Goal: Task Accomplishment & Management: Manage account settings

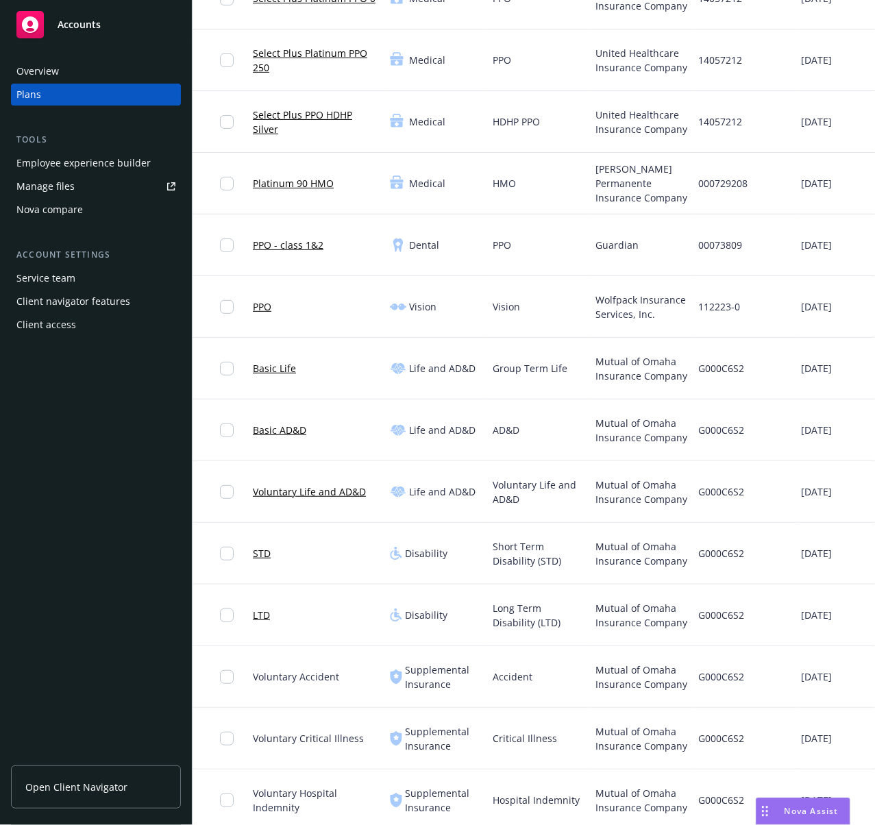
scroll to position [187, 0]
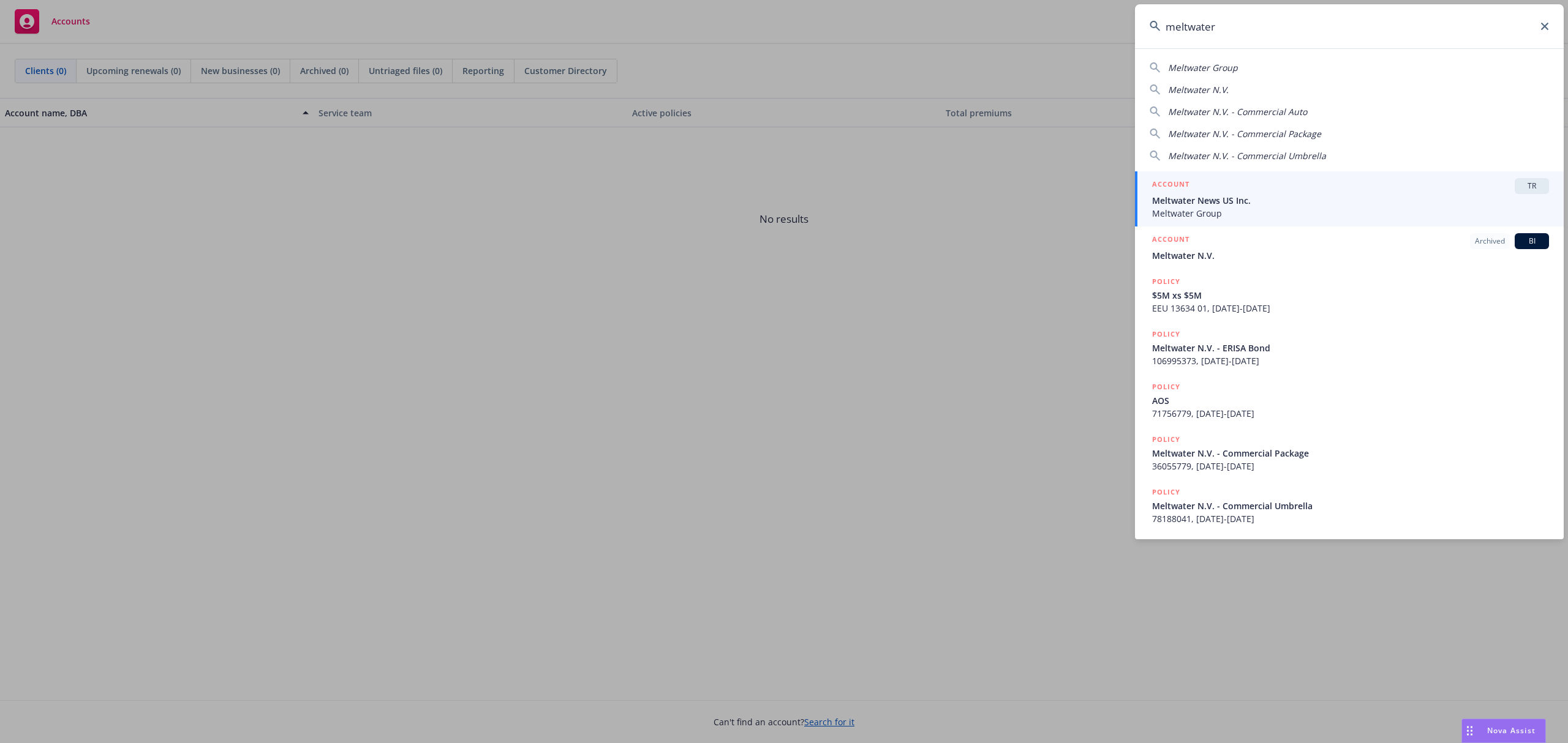
type input "meltwater"
click at [1233, 204] on span "Meltwater News US Inc." at bounding box center [1351, 200] width 397 height 13
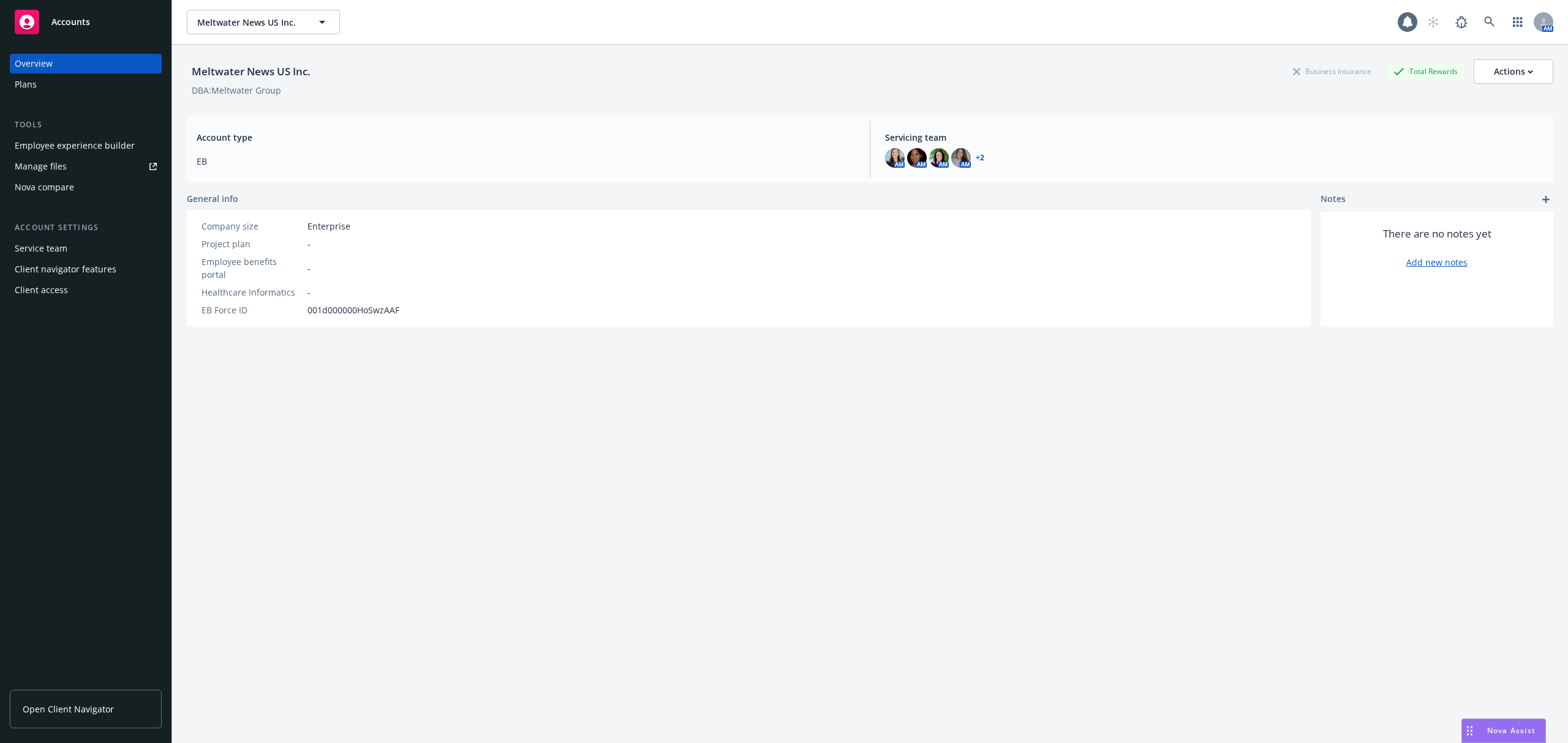
click at [63, 148] on div "Employee experience builder" at bounding box center [74, 146] width 120 height 20
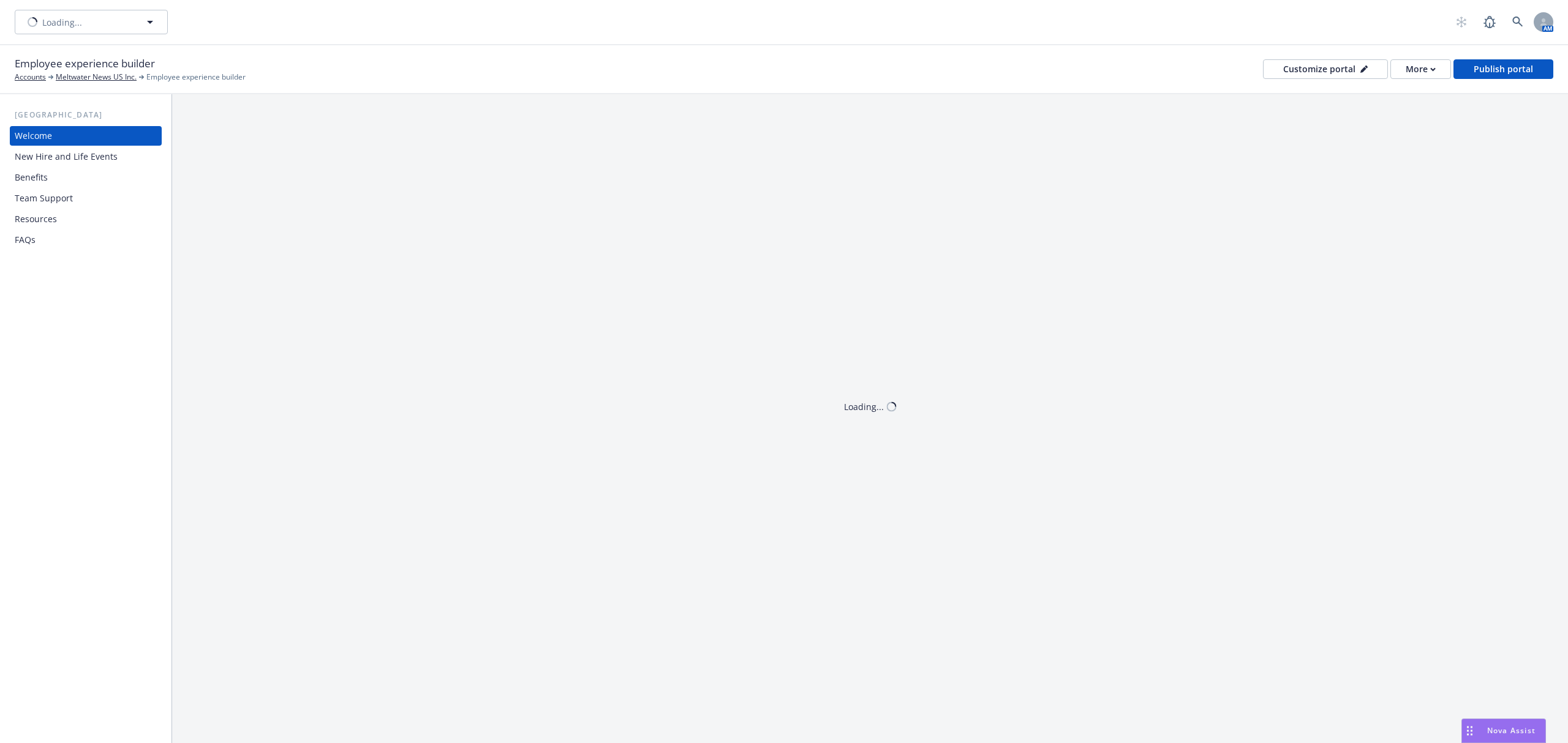
click at [55, 178] on div "Benefits" at bounding box center [85, 178] width 142 height 20
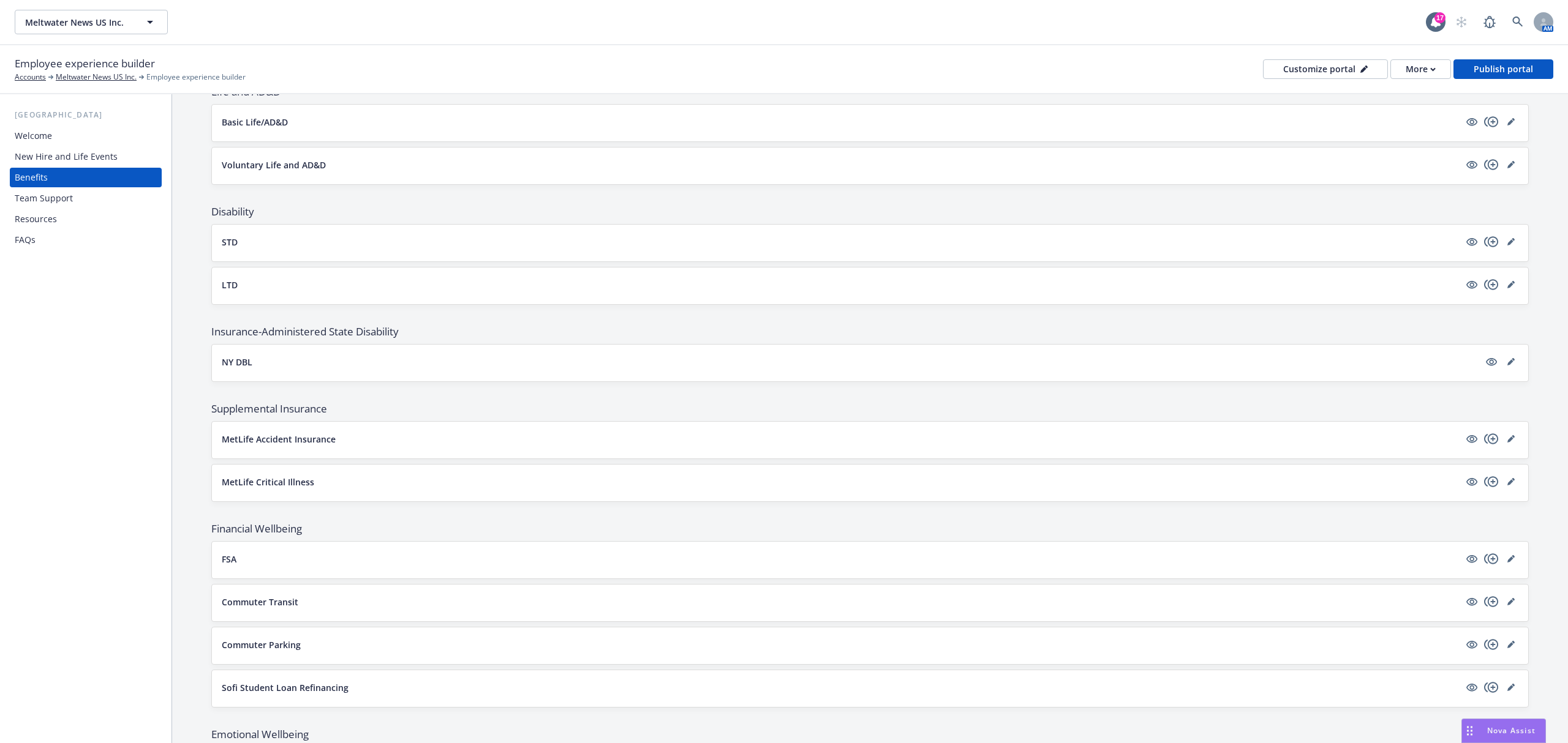
scroll to position [735, 0]
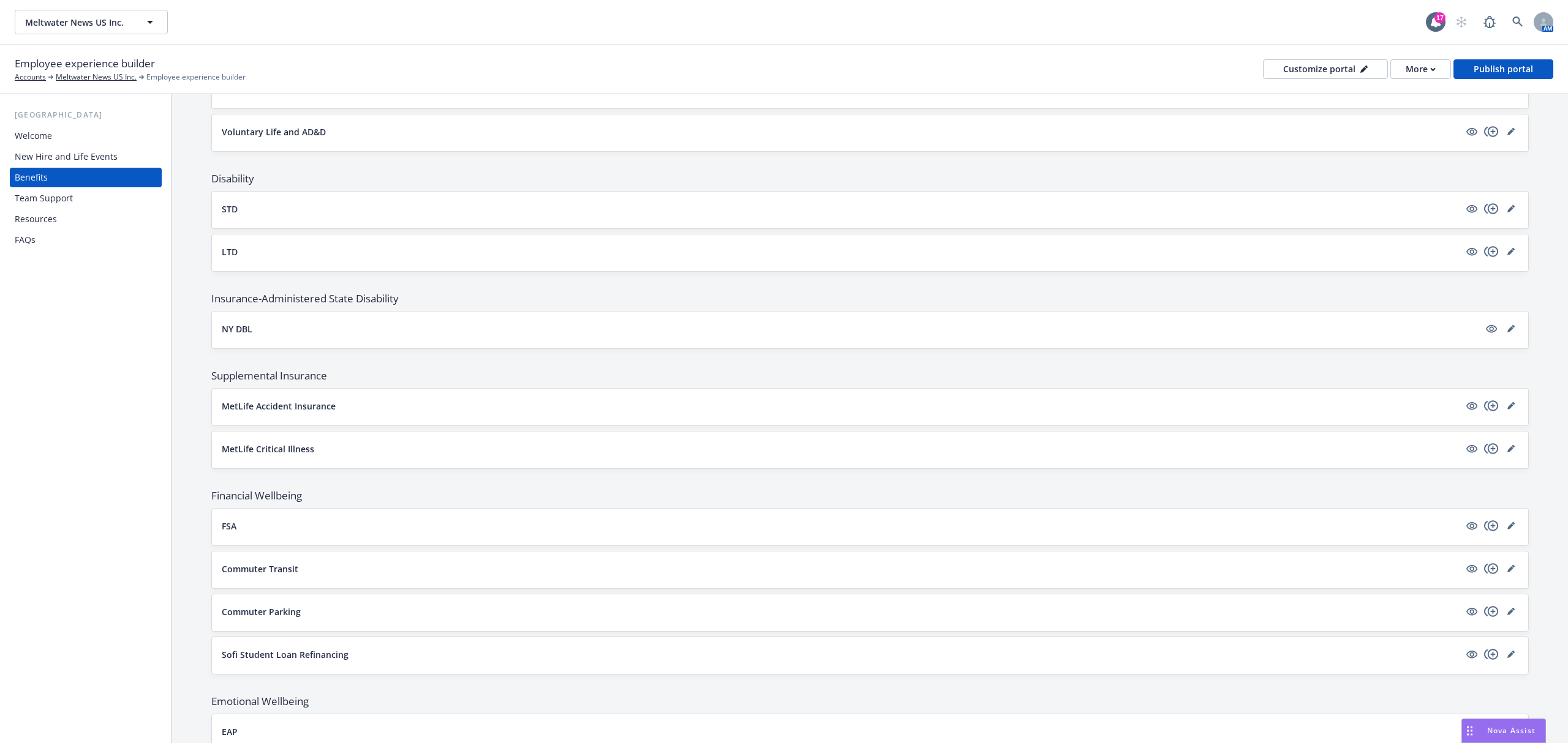
click at [1431, 455] on button "MetLife Critical Illness" at bounding box center [841, 449] width 1238 height 13
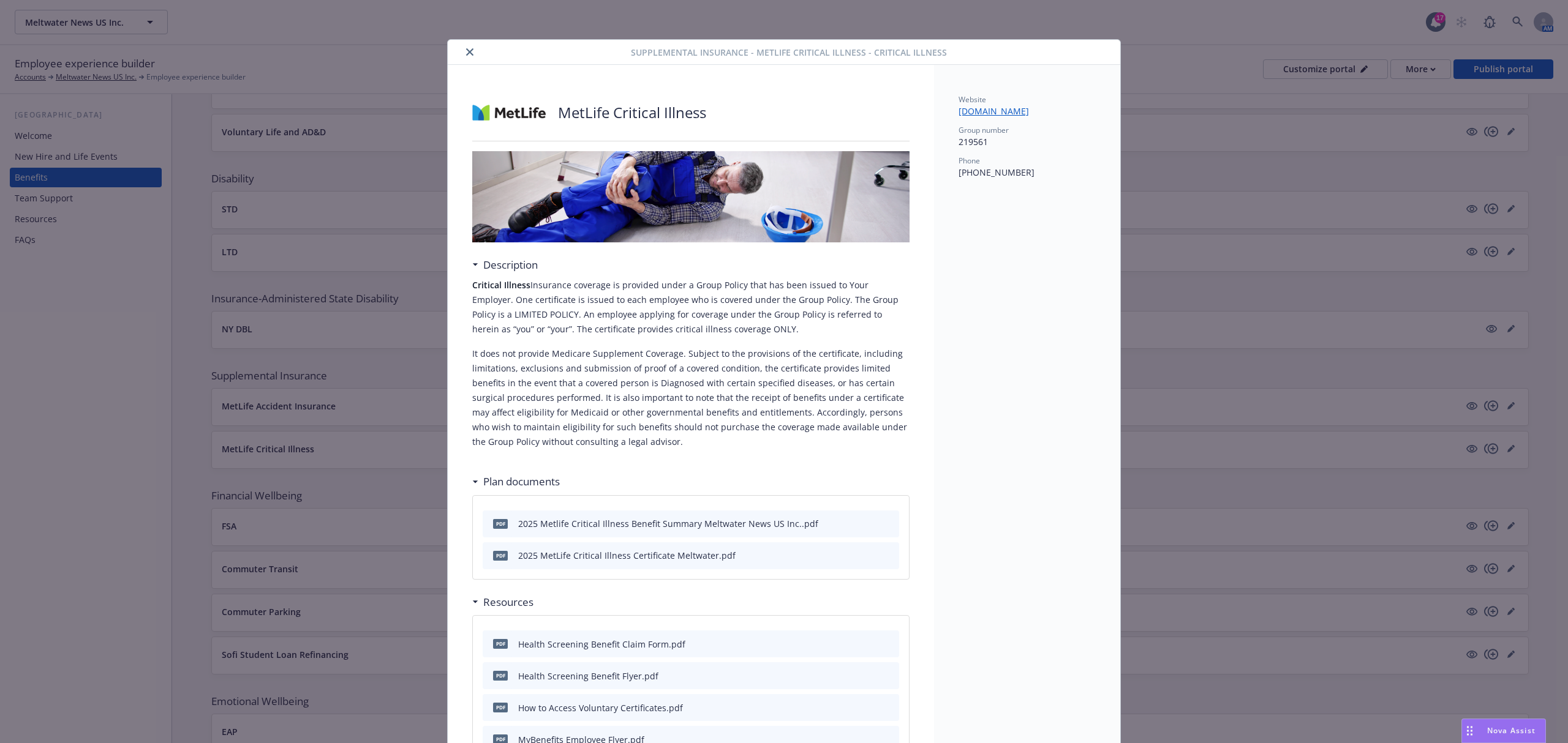
click at [466, 53] on icon "close" at bounding box center [470, 52] width 7 height 7
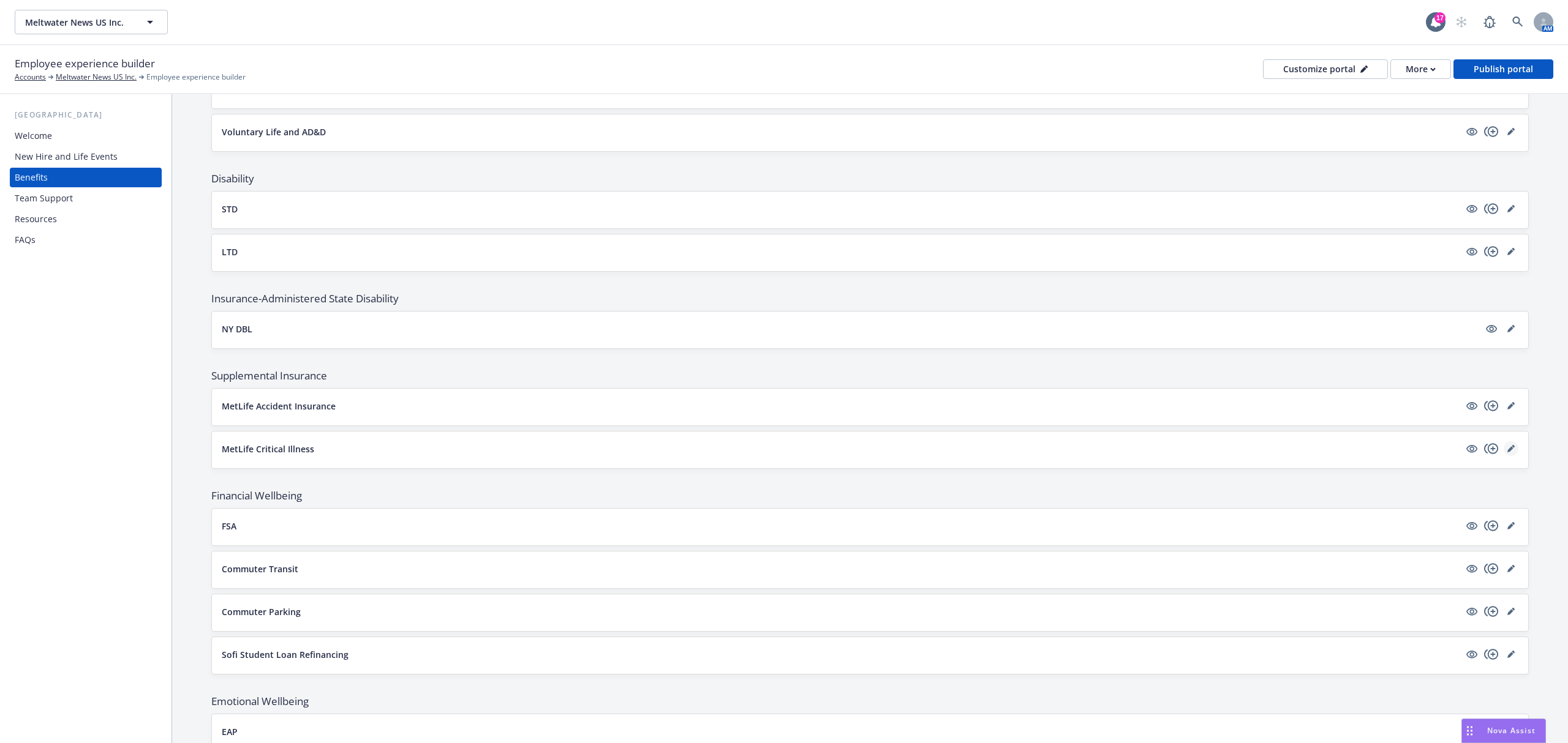
click at [1504, 456] on link "editPencil" at bounding box center [1511, 448] width 14 height 14
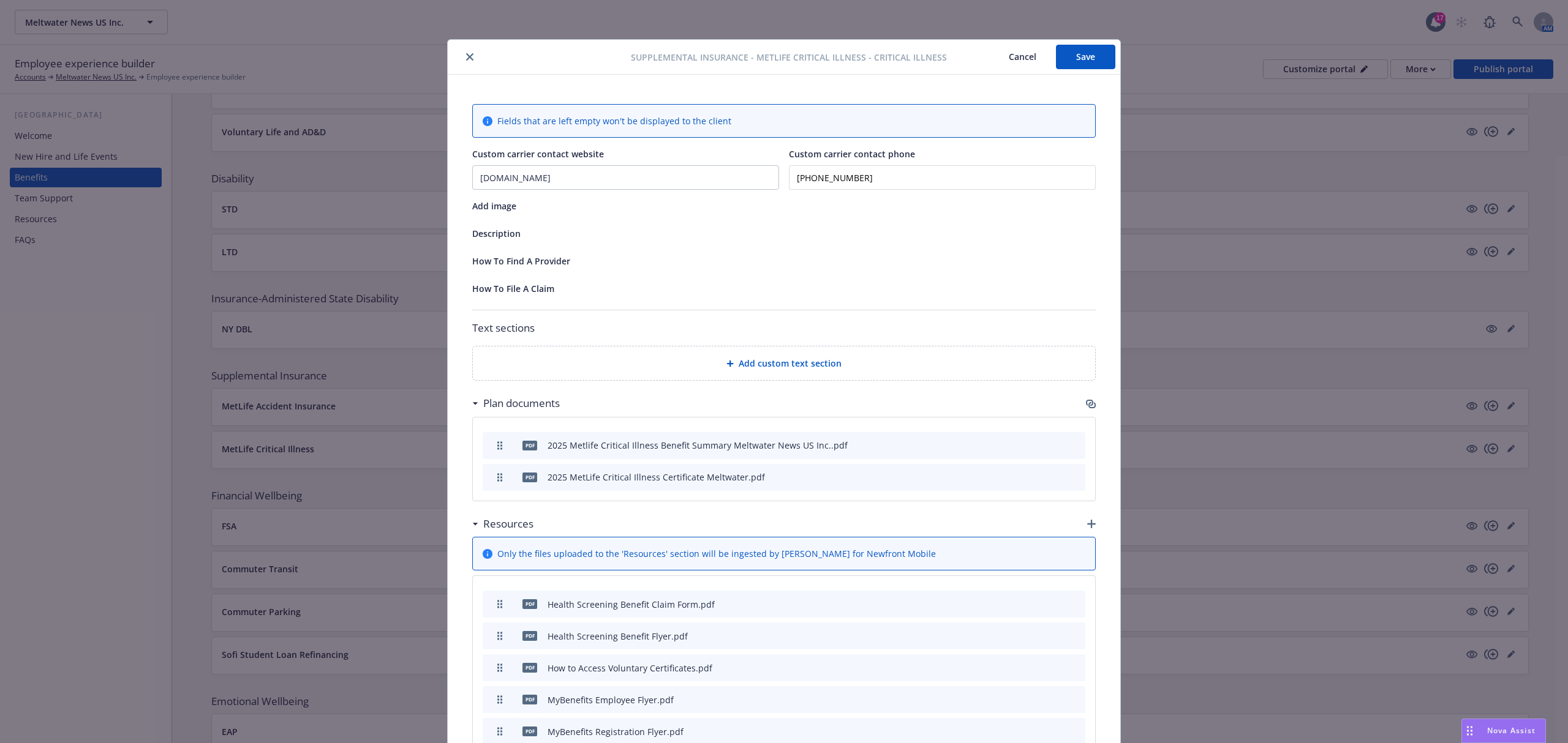
scroll to position [37, 0]
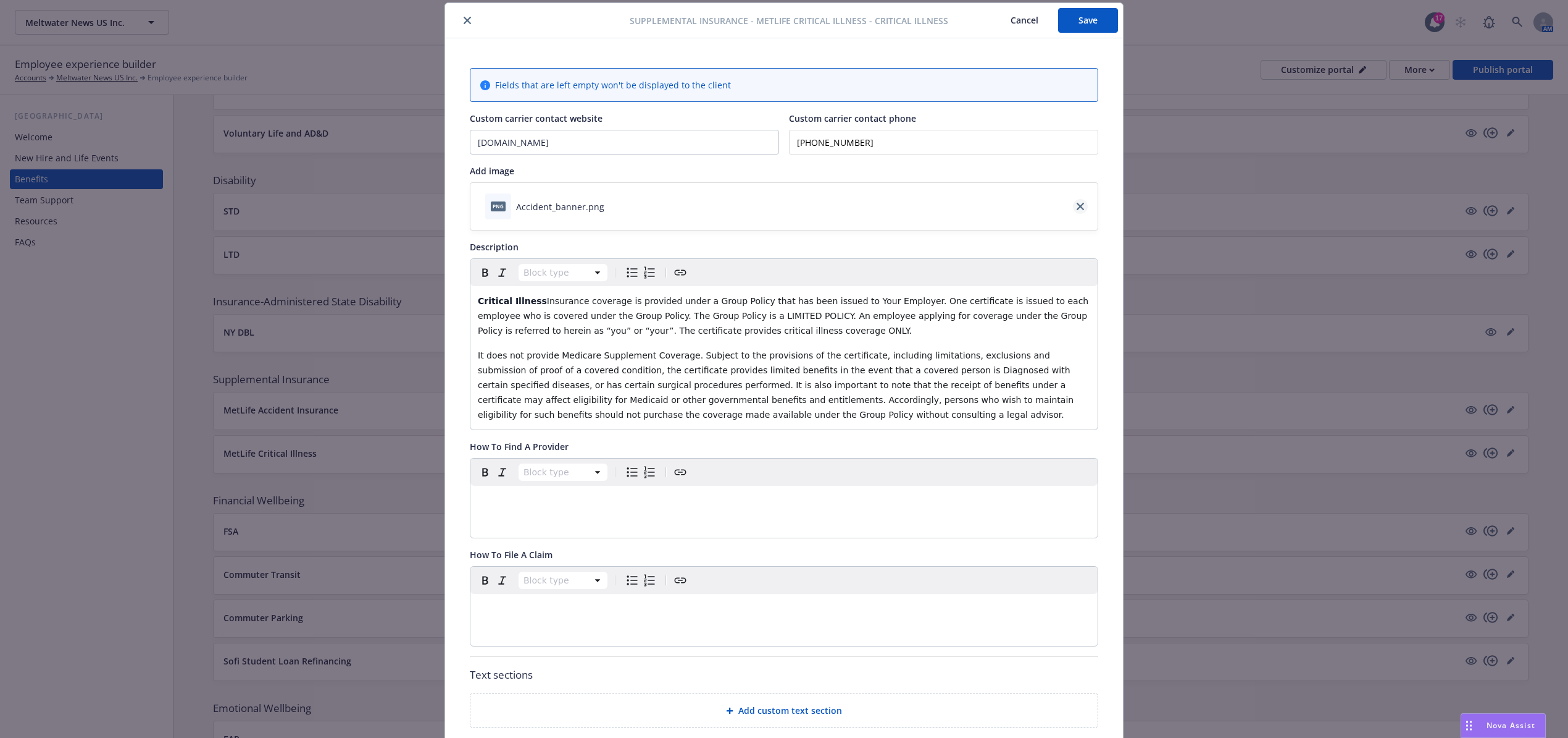
click at [1079, 204] on link "close" at bounding box center [1081, 206] width 14 height 14
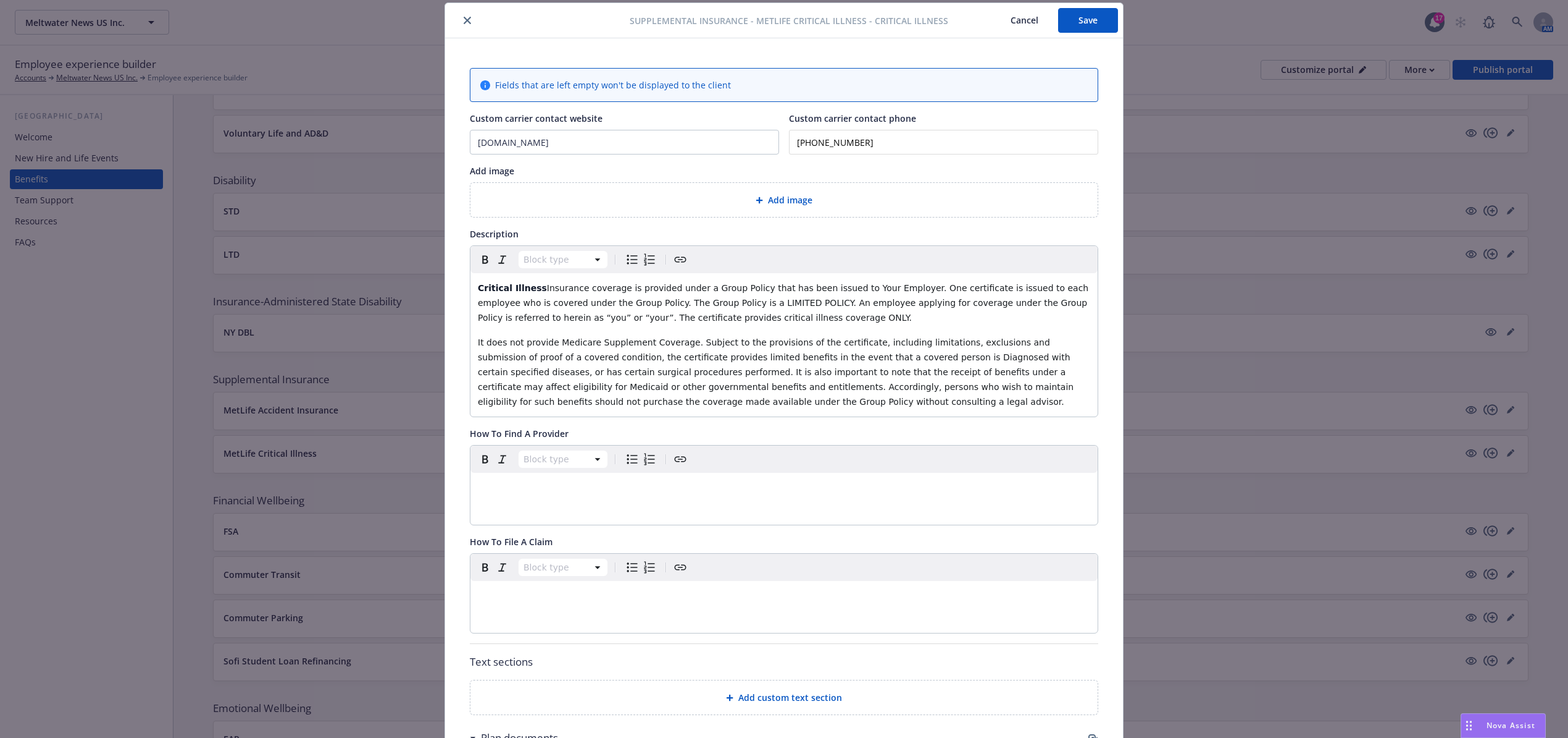
click at [621, 201] on div "Add image" at bounding box center [784, 200] width 608 height 14
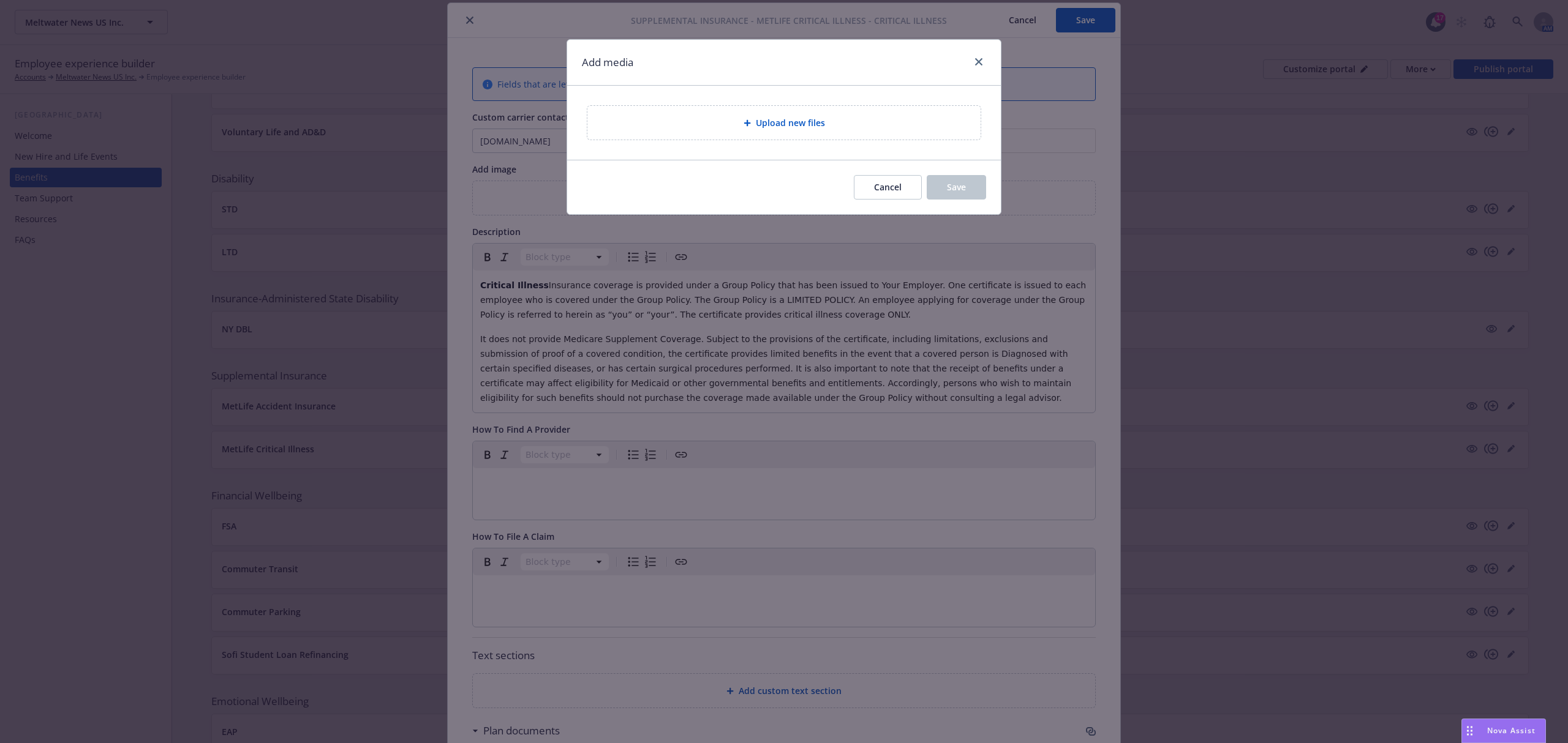
click at [699, 121] on div "Upload new files" at bounding box center [784, 123] width 373 height 14
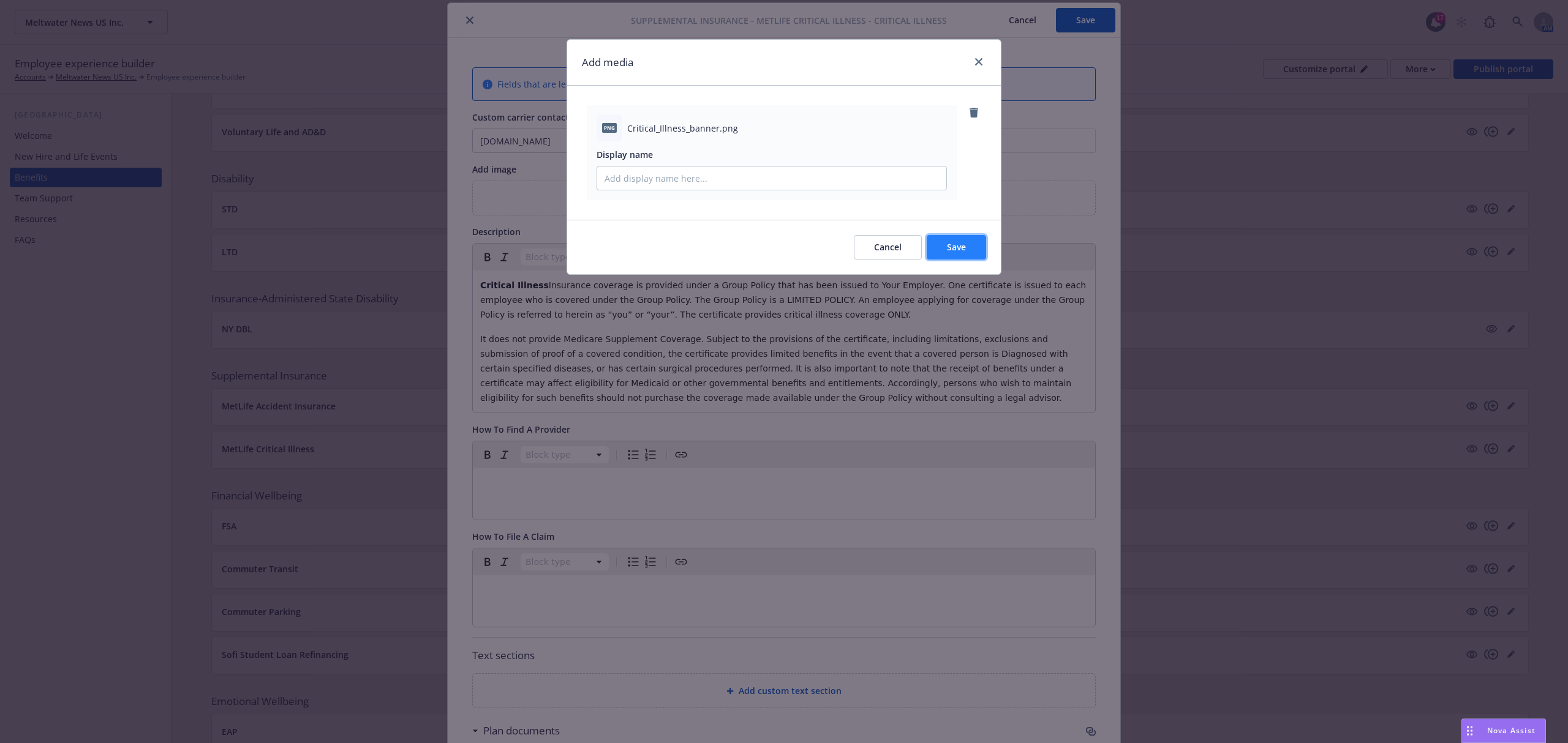
click at [964, 244] on span "Save" at bounding box center [956, 246] width 19 height 12
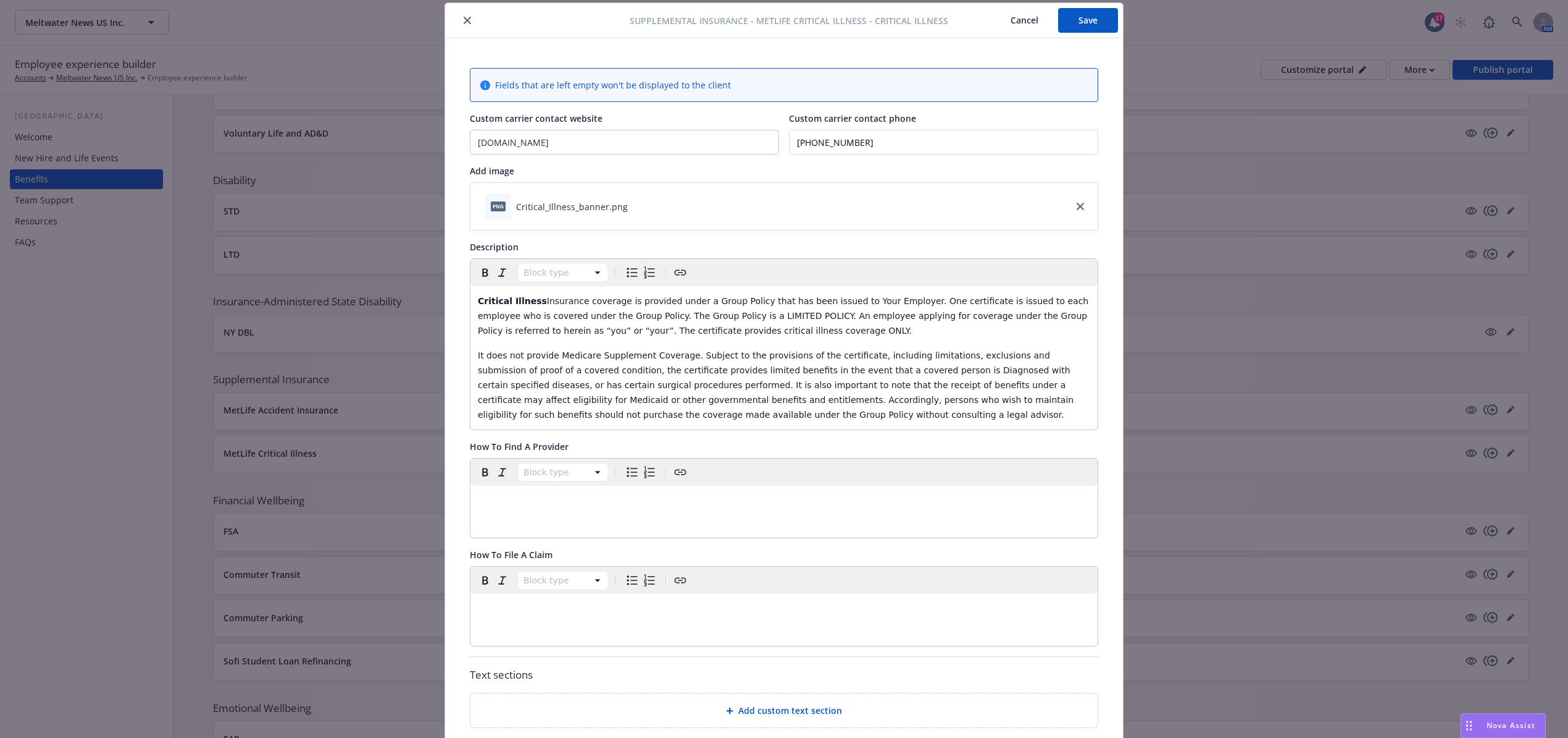
click at [1019, 25] on button "Cancel" at bounding box center [1024, 20] width 68 height 24
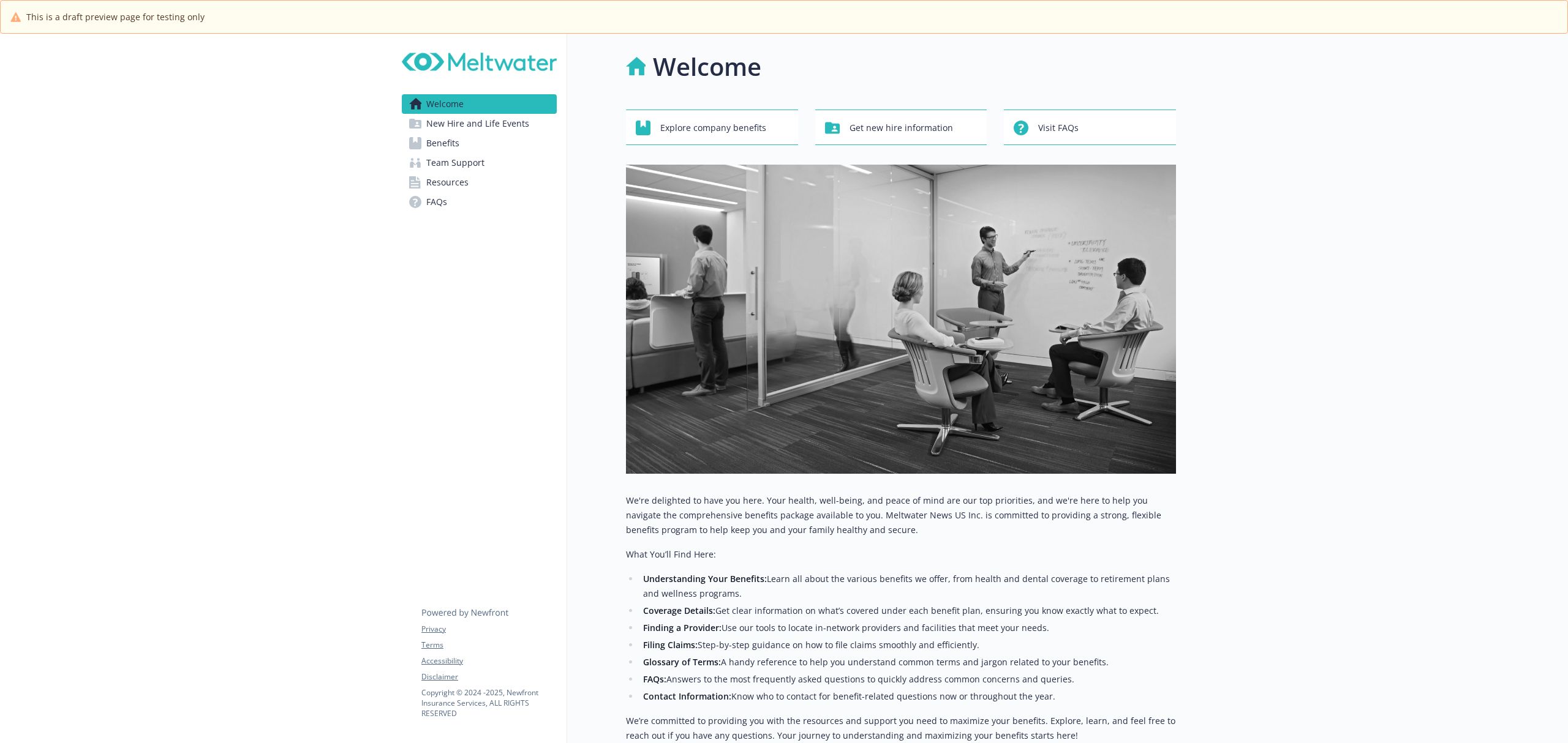
click at [455, 149] on span "Benefits" at bounding box center [442, 143] width 33 height 20
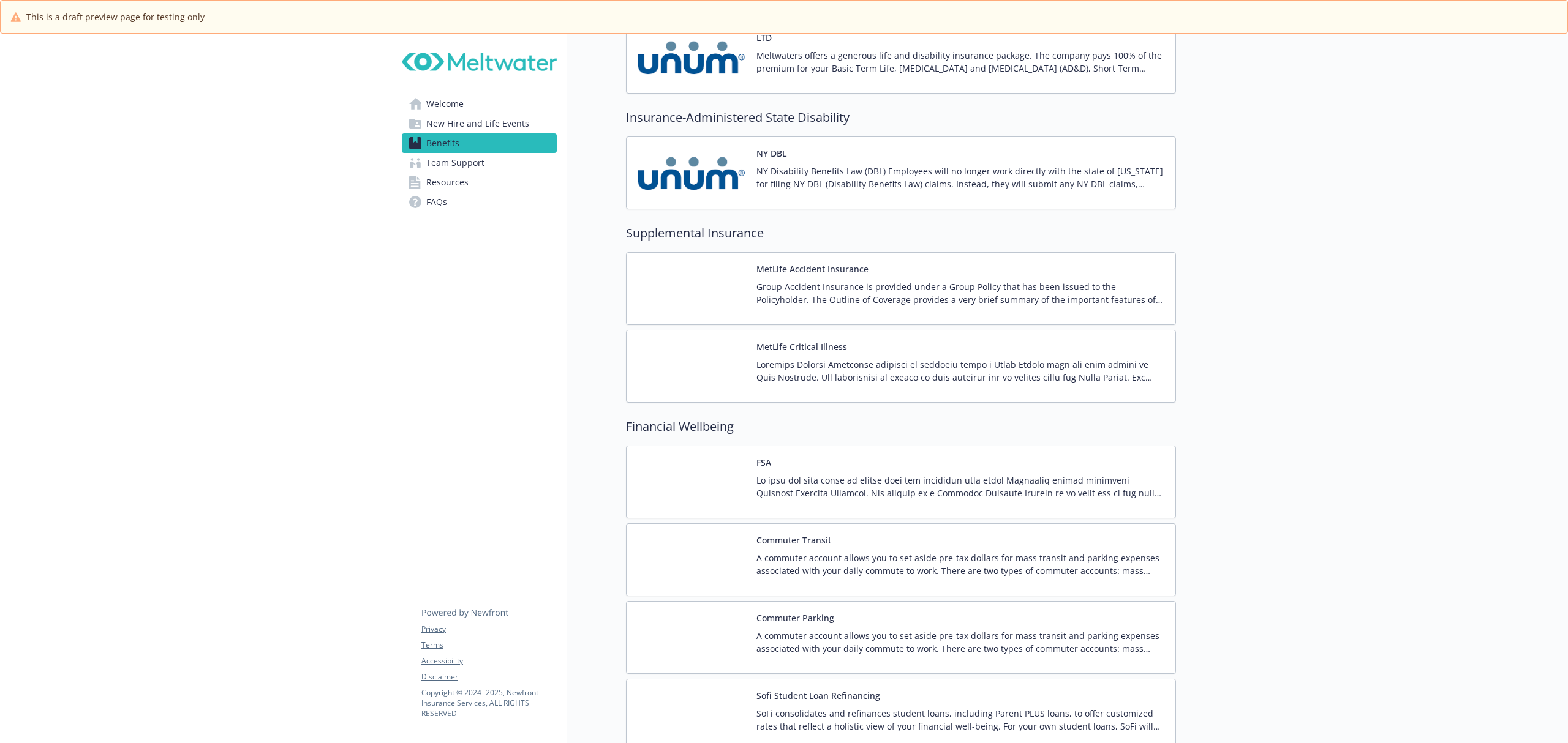
scroll to position [1362, 0]
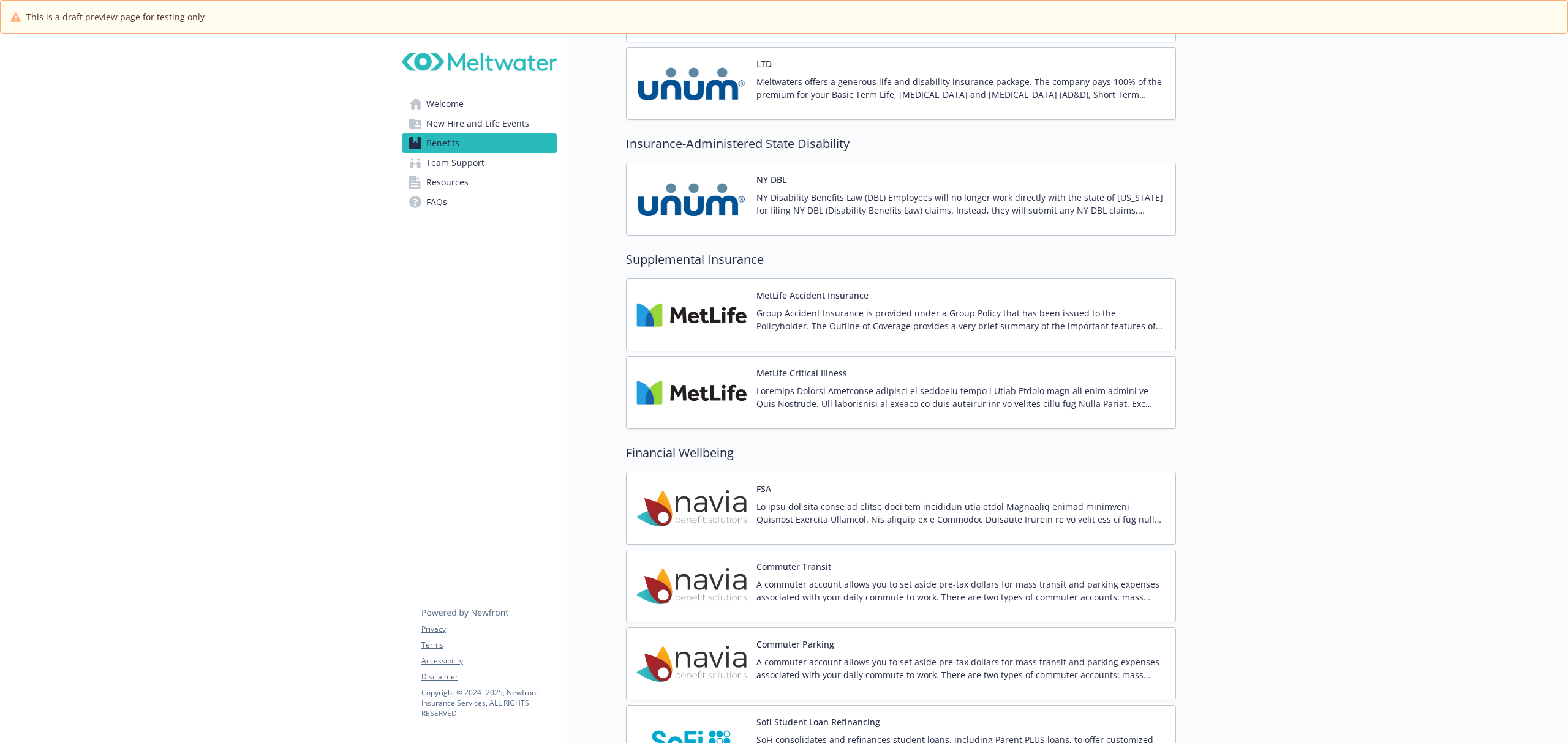
click at [732, 385] on img at bounding box center [691, 393] width 110 height 52
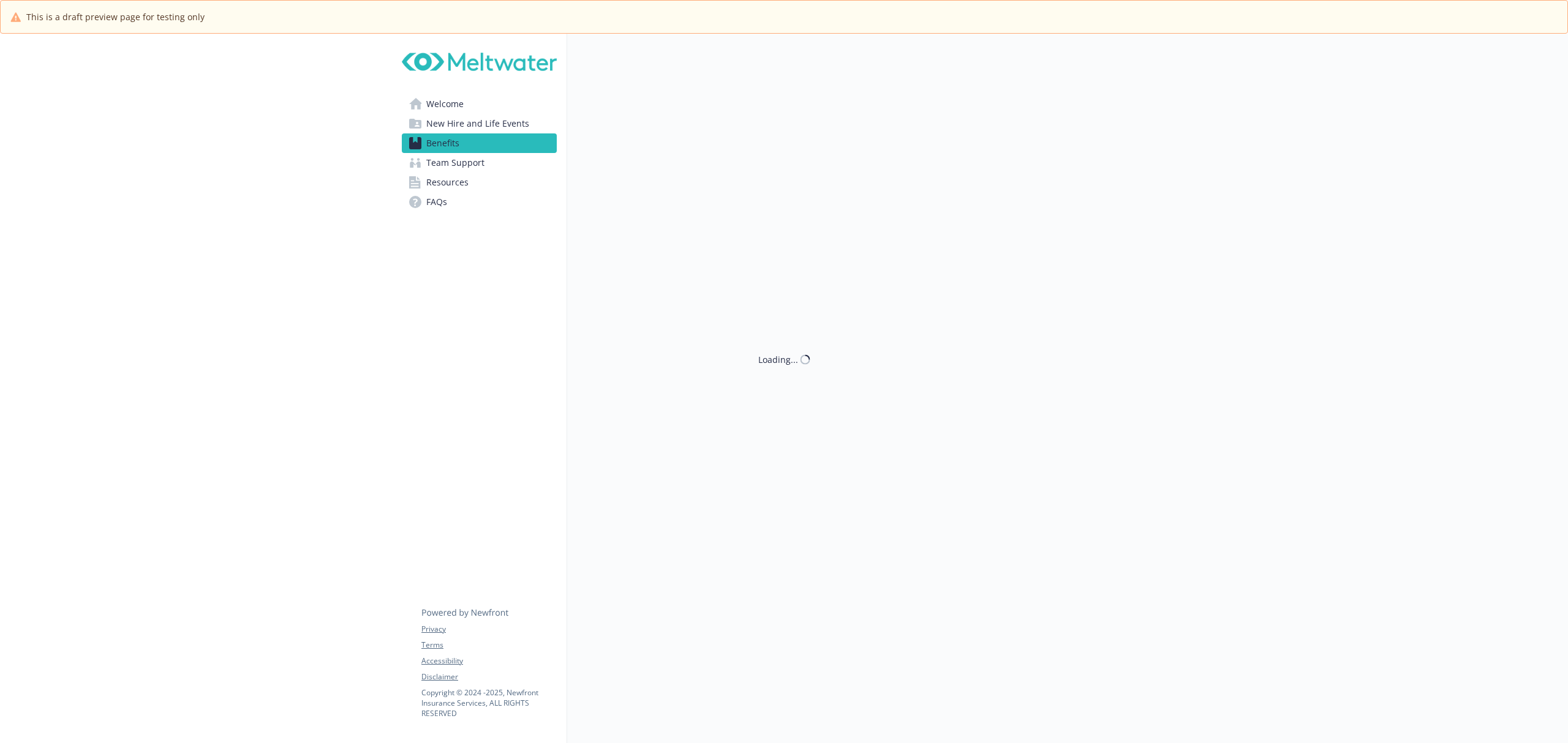
scroll to position [1362, 0]
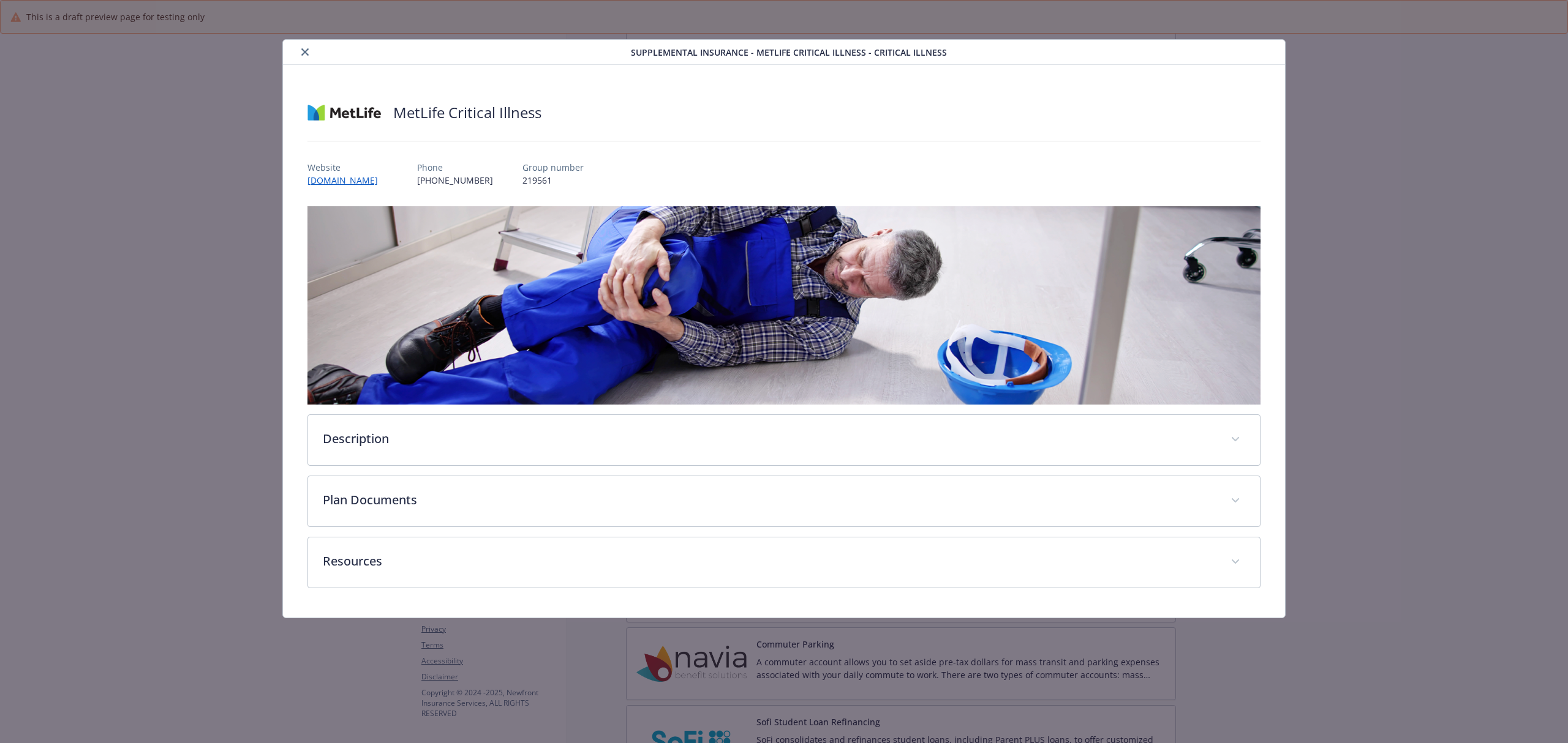
click at [304, 52] on icon "close" at bounding box center [305, 52] width 7 height 7
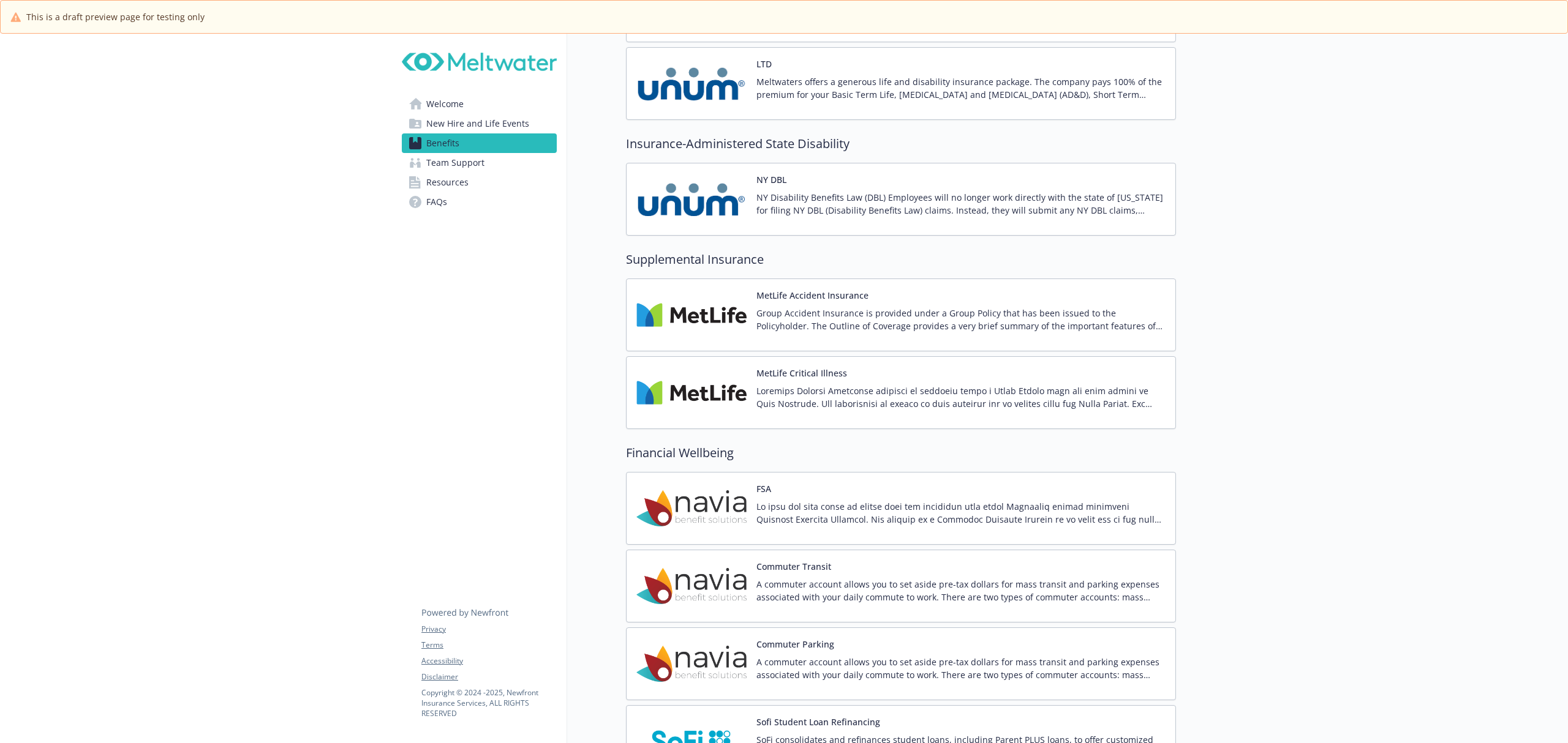
click at [694, 392] on img at bounding box center [691, 393] width 110 height 52
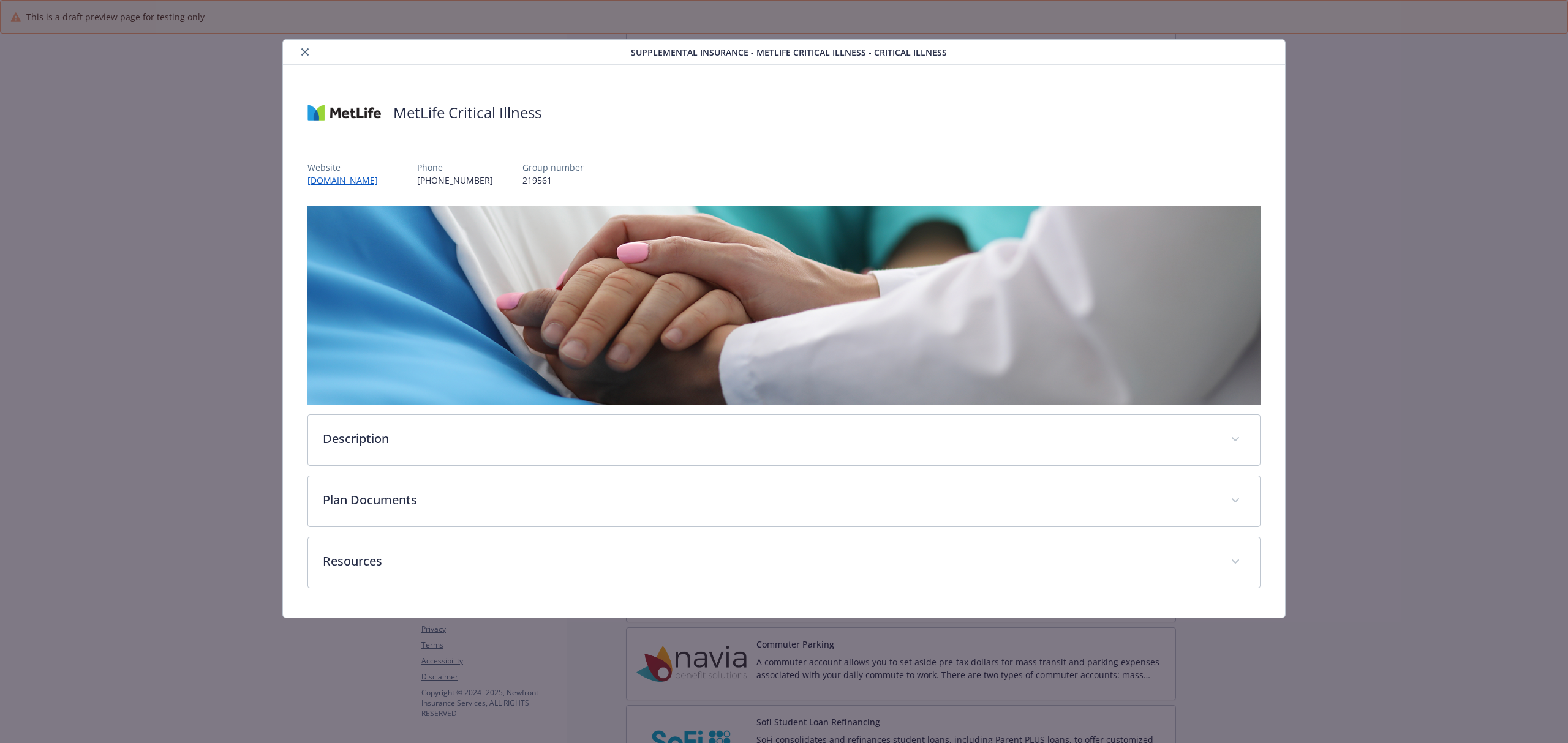
click at [300, 52] on button "close" at bounding box center [305, 52] width 14 height 14
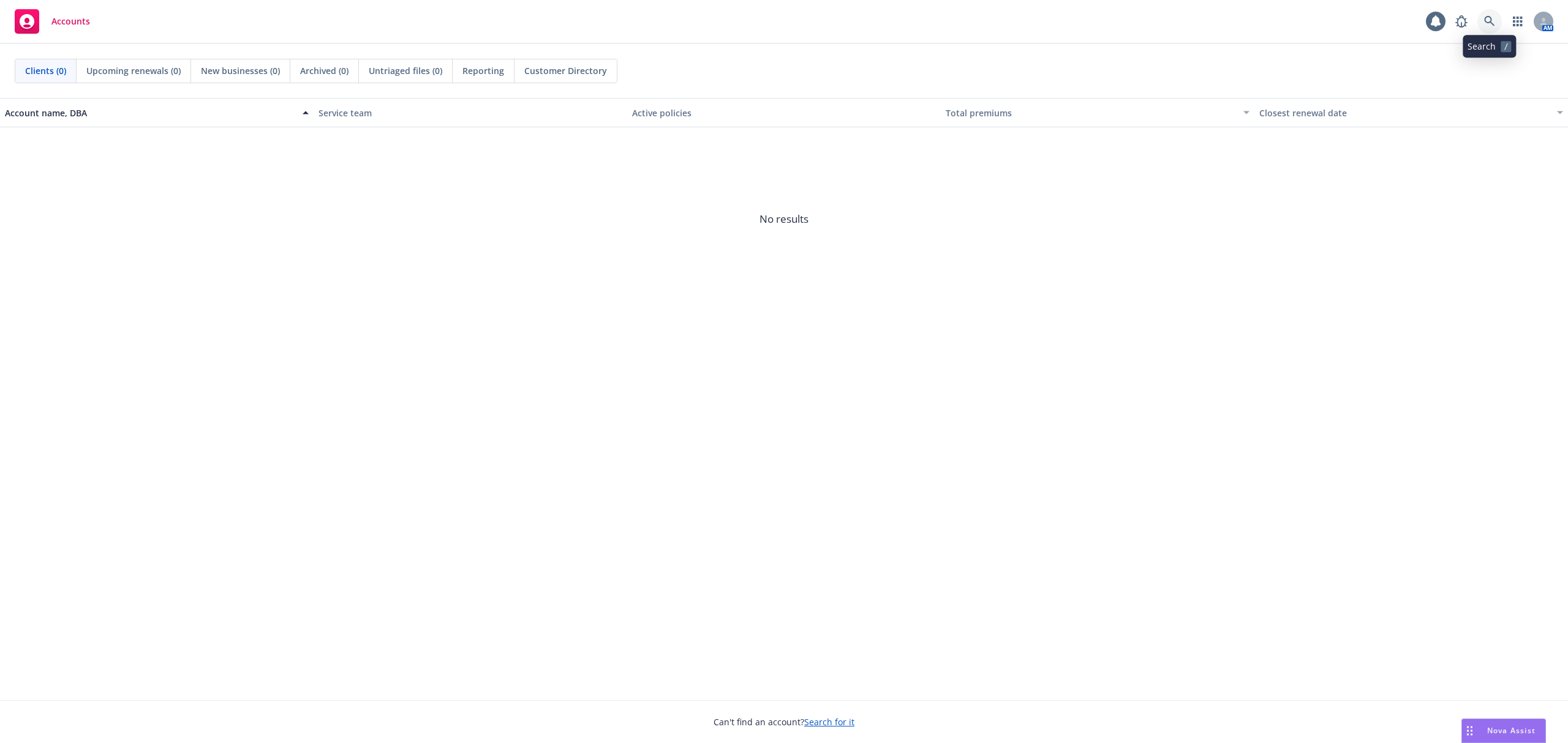
click at [1484, 21] on icon at bounding box center [1489, 21] width 11 height 11
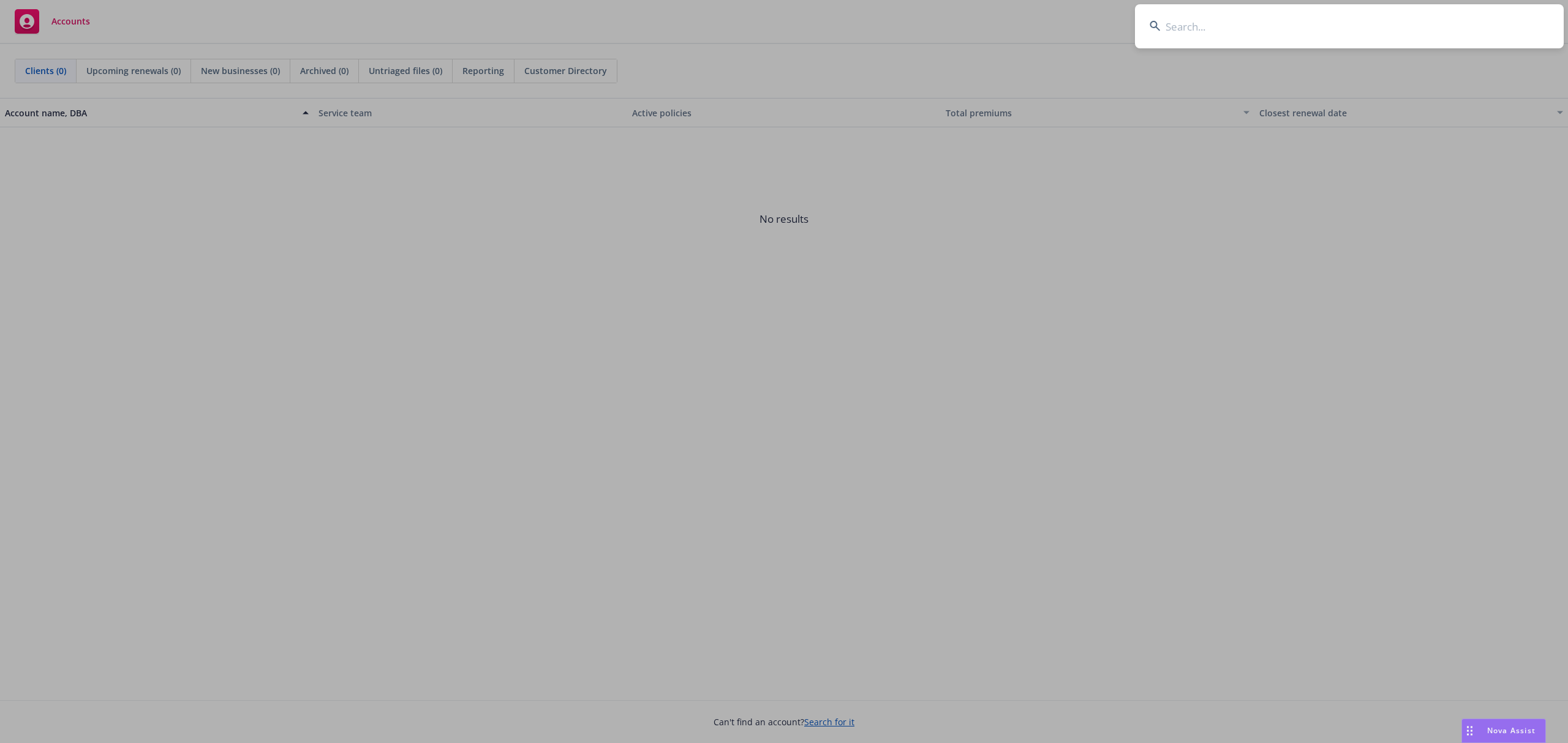
click at [1240, 36] on input at bounding box center [1349, 26] width 429 height 44
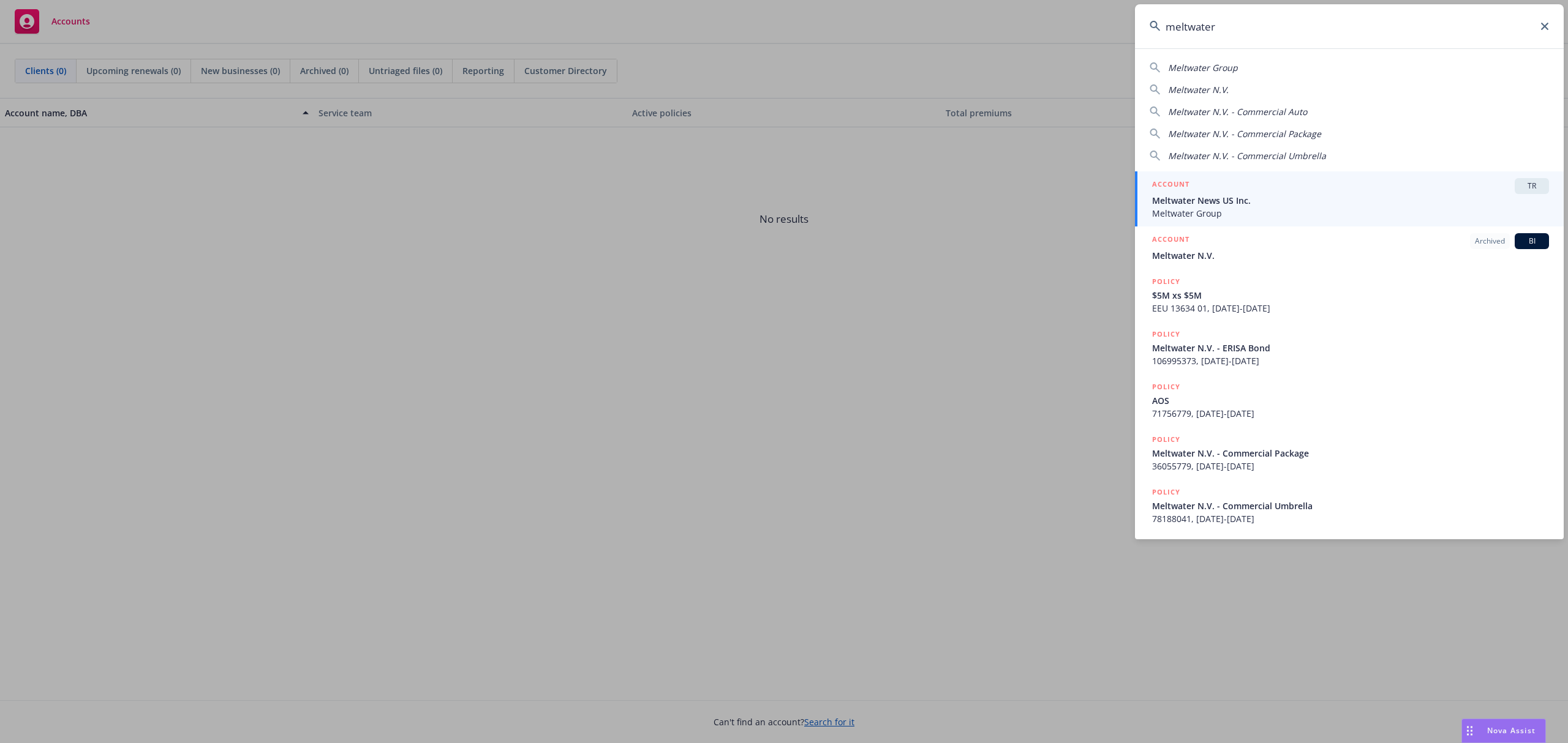
type input "meltwater"
click at [1224, 212] on span "Meltwater Group" at bounding box center [1351, 213] width 397 height 13
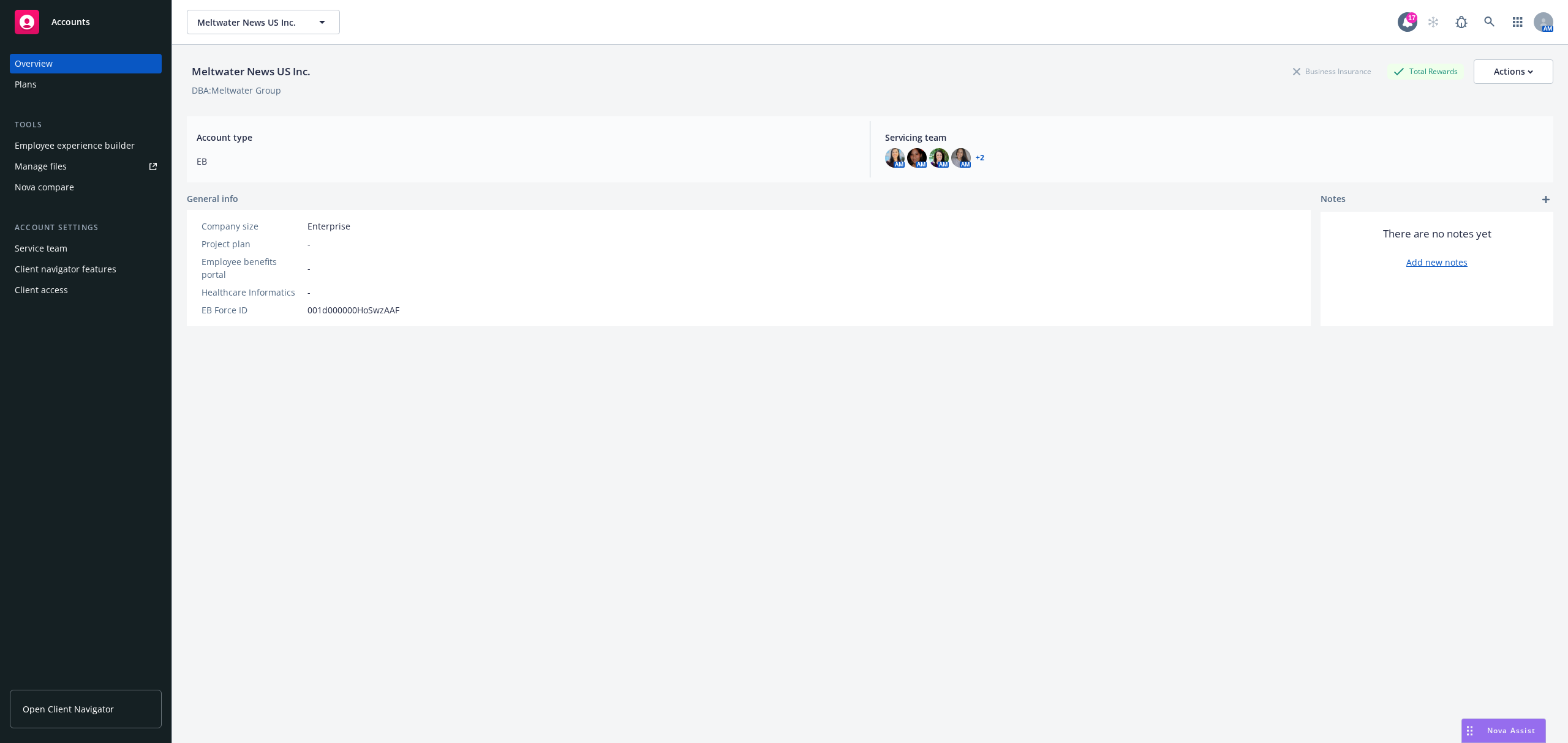
click at [80, 147] on div "Employee experience builder" at bounding box center [74, 146] width 120 height 20
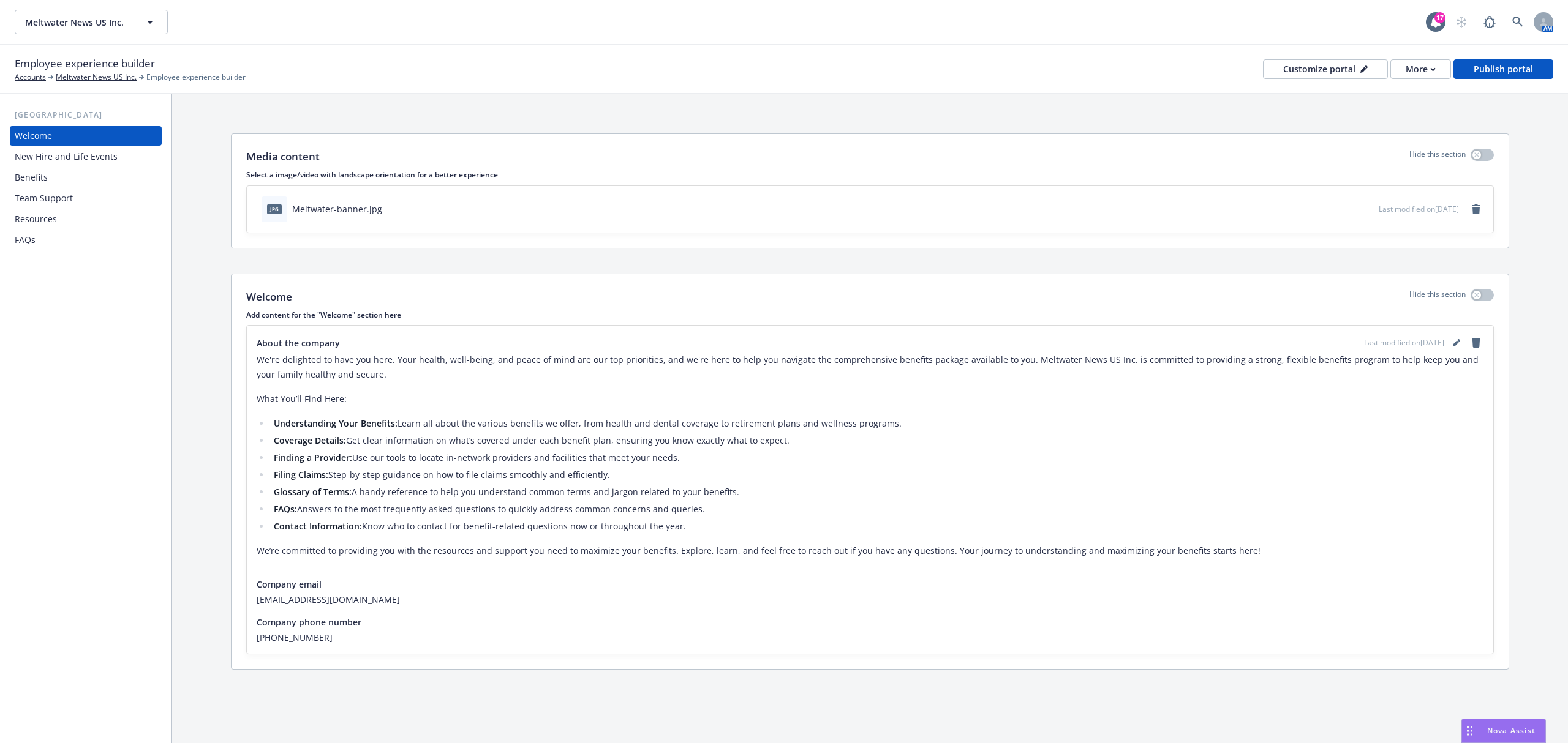
click at [57, 182] on div "Benefits" at bounding box center [85, 178] width 142 height 20
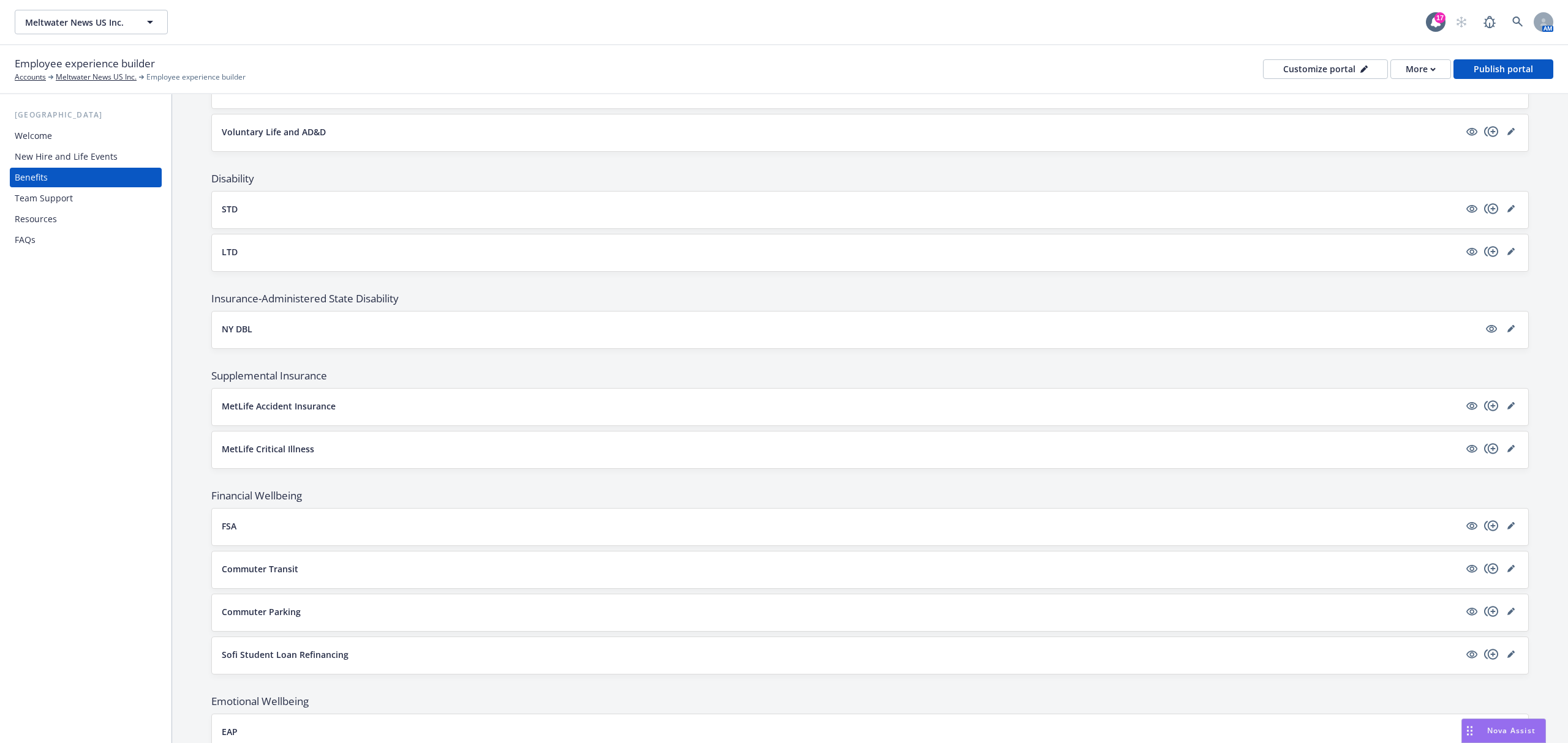
scroll to position [653, 0]
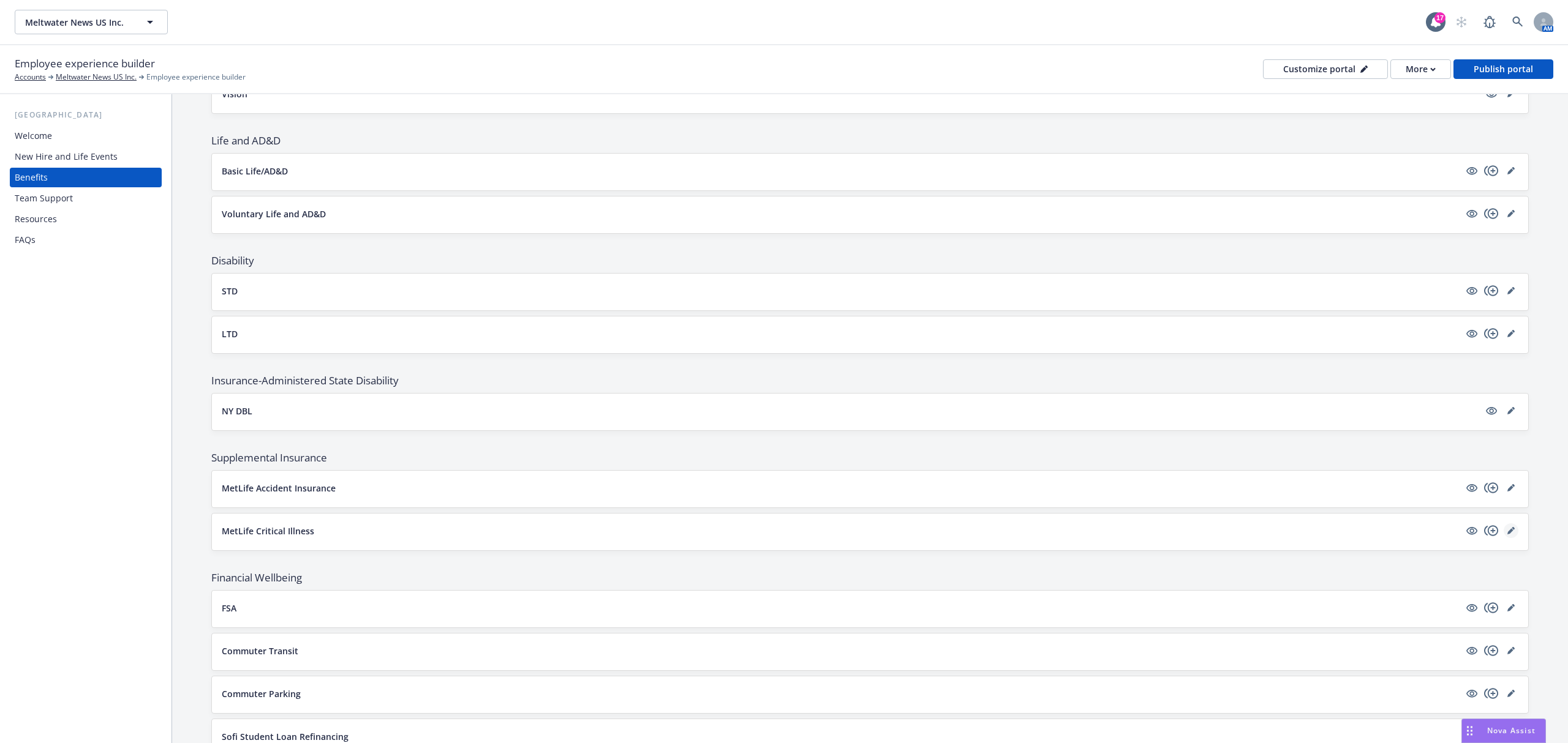
click at [1507, 535] on icon "editPencil" at bounding box center [1510, 531] width 6 height 6
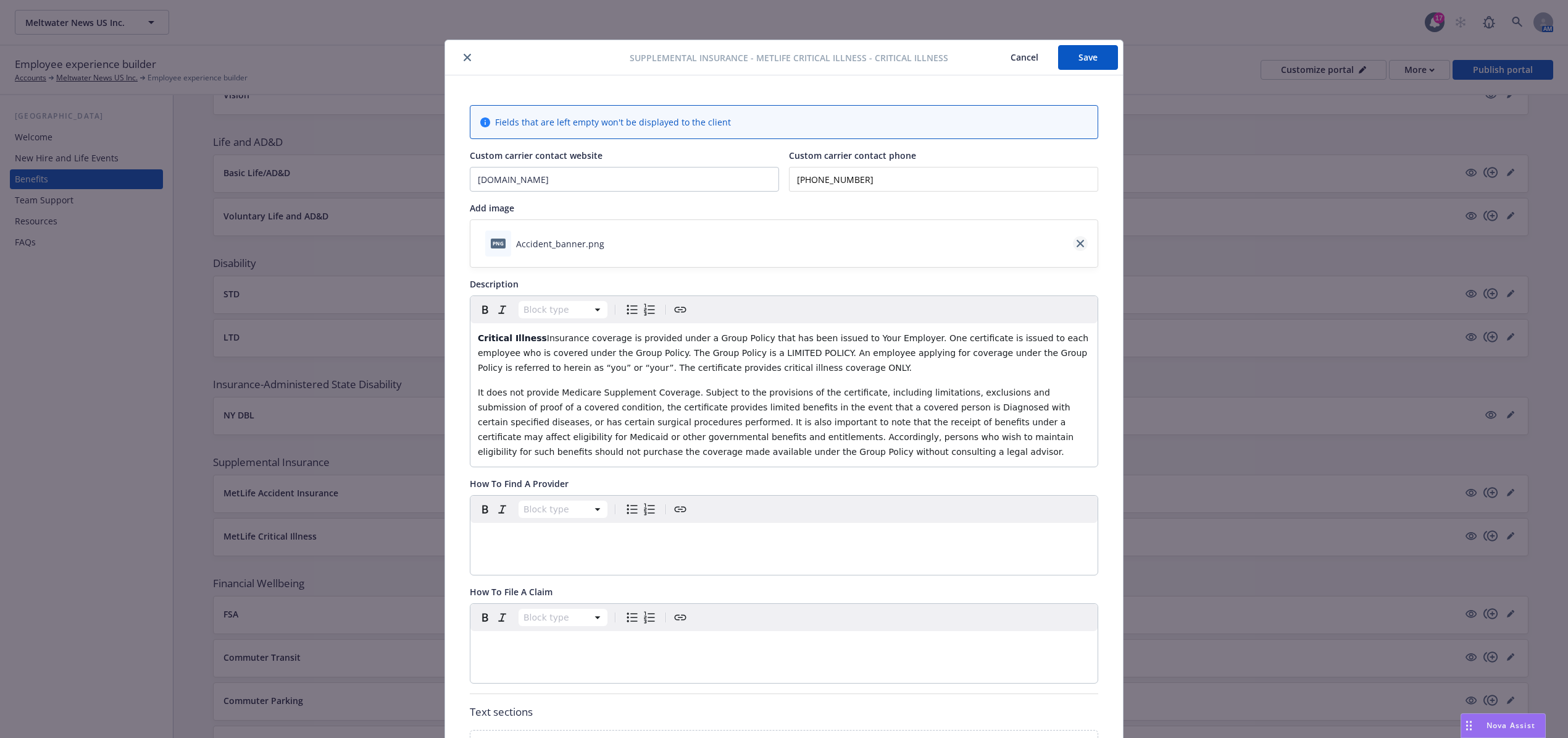
click at [1077, 243] on icon "close" at bounding box center [1081, 243] width 7 height 7
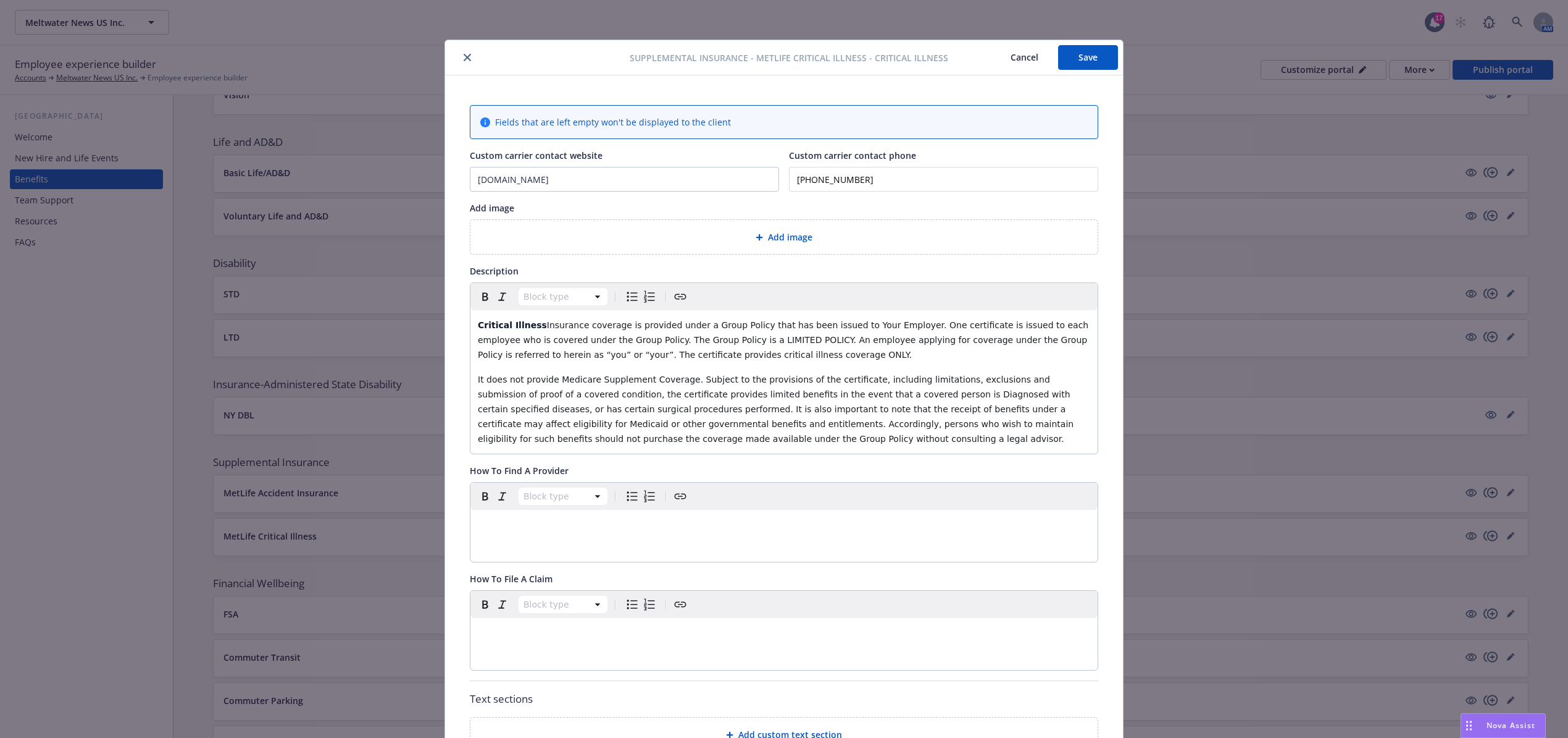
click at [730, 243] on div "Add image" at bounding box center [784, 237] width 608 height 14
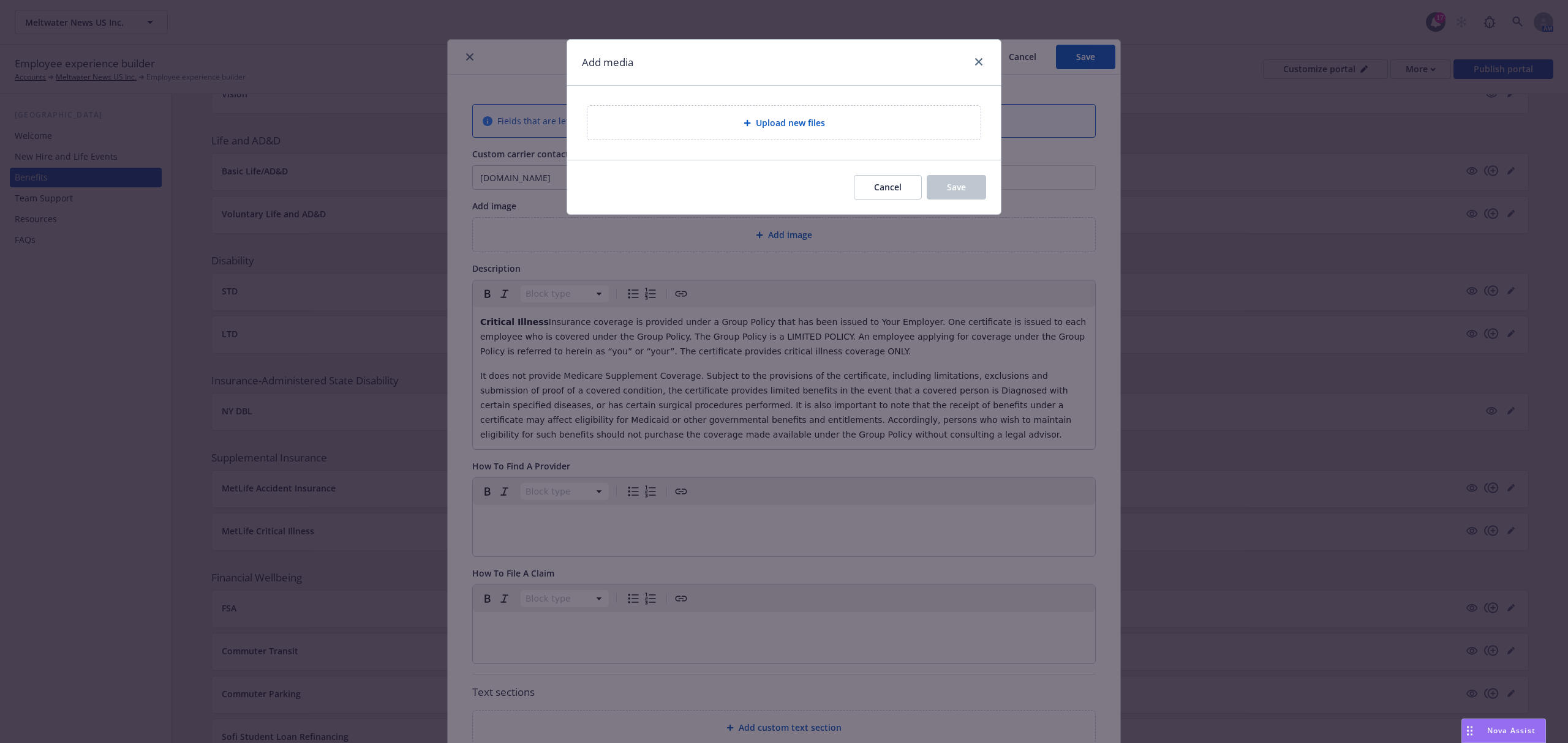
click at [675, 128] on div "Upload new files" at bounding box center [784, 123] width 373 height 14
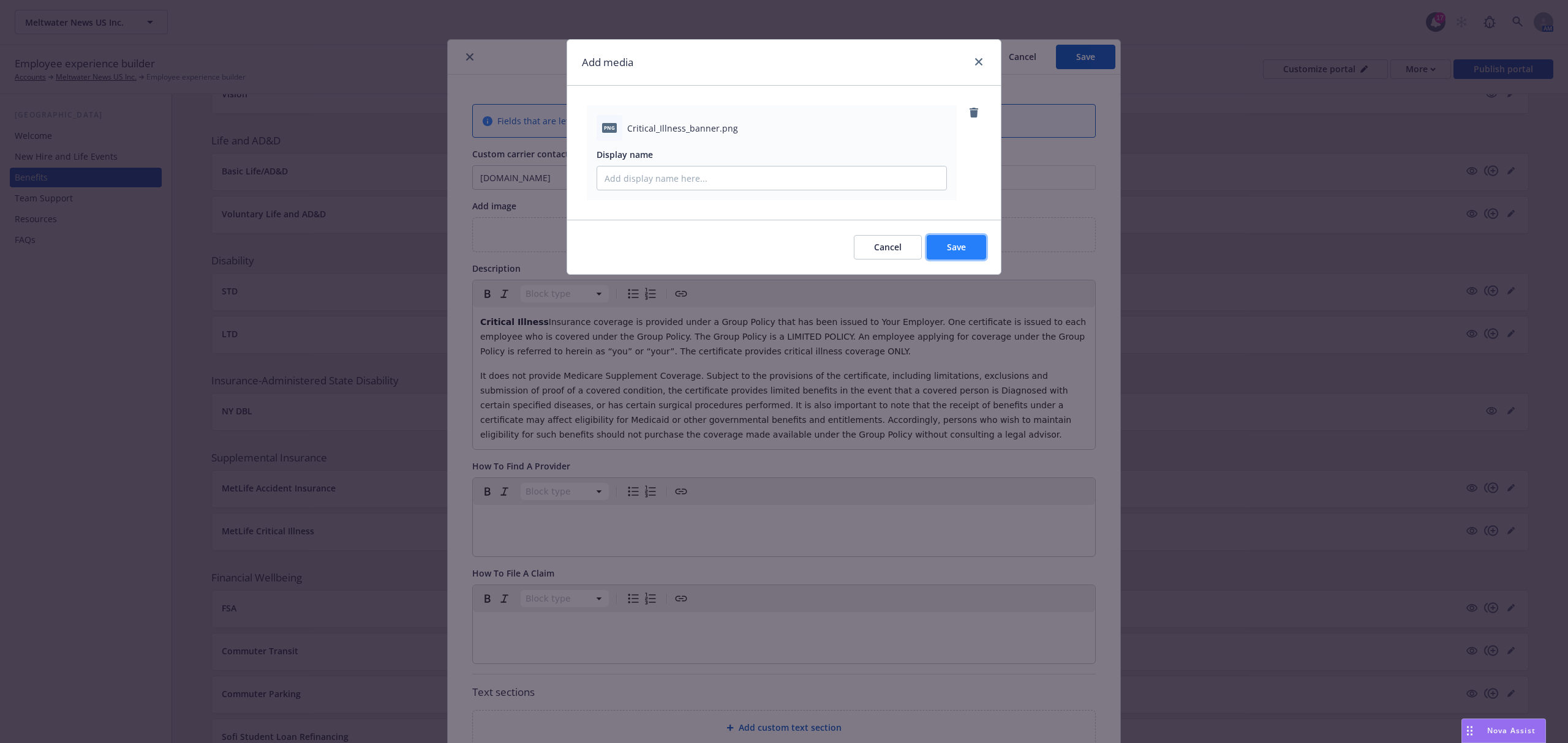
click at [973, 248] on button "Save" at bounding box center [956, 246] width 60 height 24
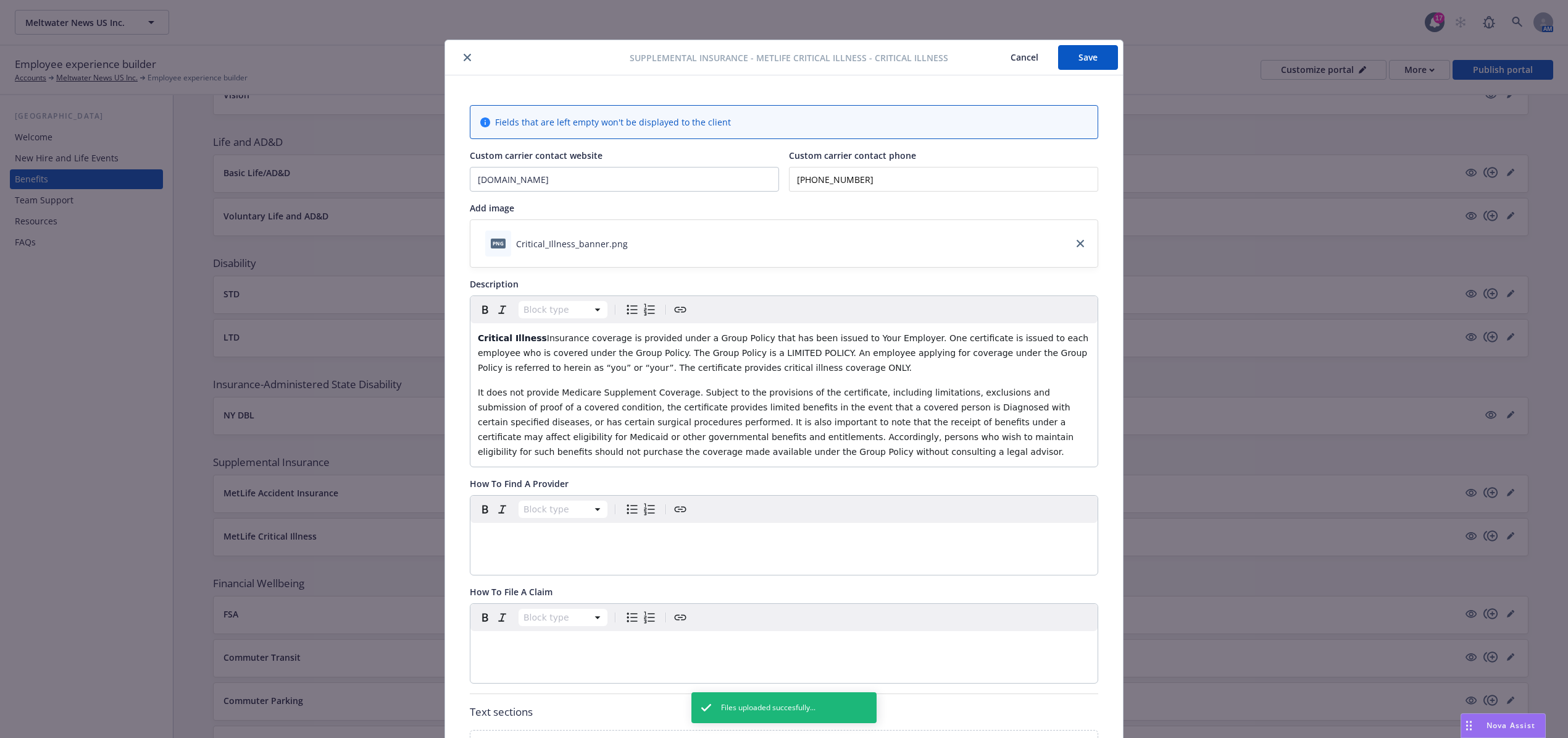
click at [1072, 58] on button "Save" at bounding box center [1088, 57] width 60 height 24
click at [464, 57] on icon "close" at bounding box center [467, 58] width 7 height 7
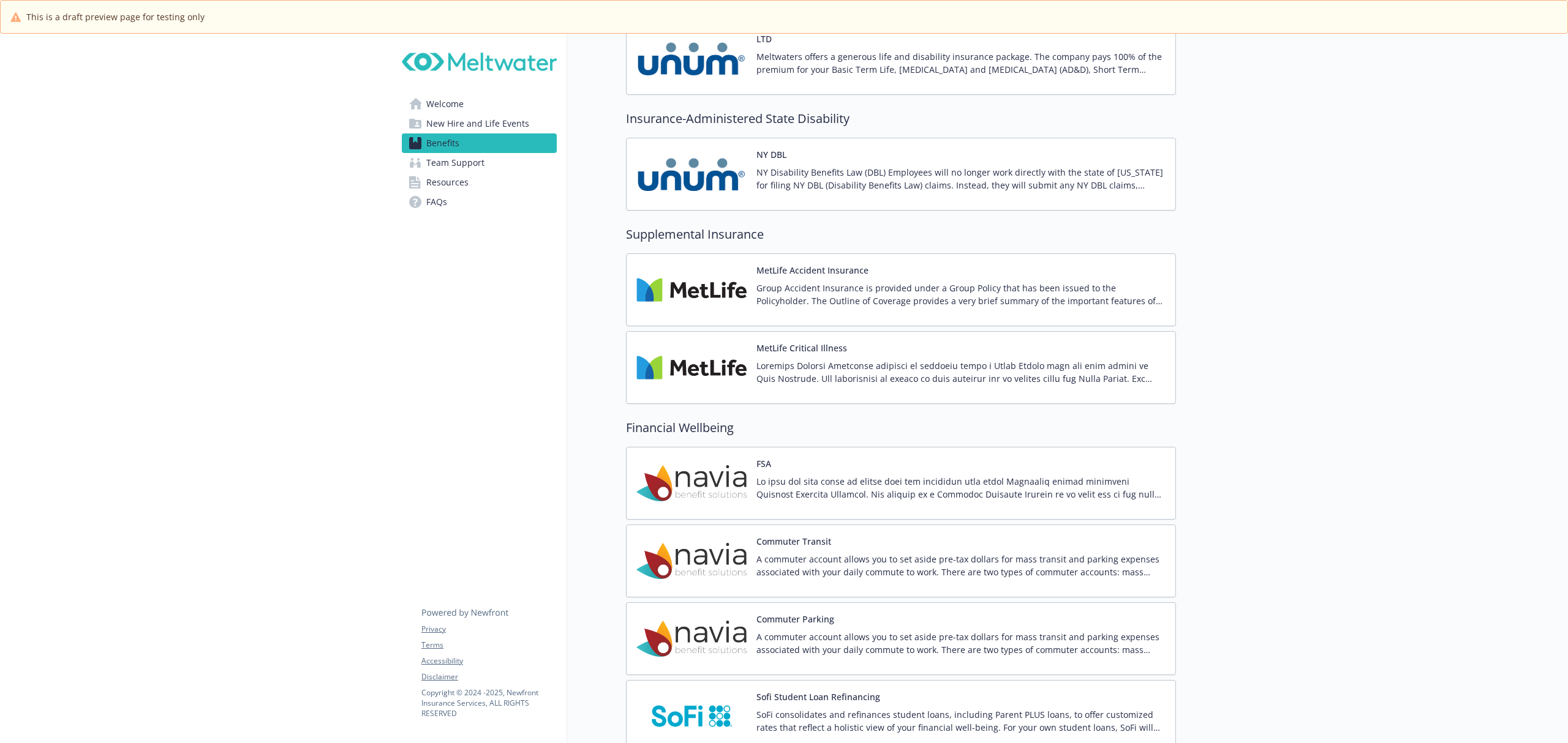
click at [702, 379] on img at bounding box center [691, 368] width 110 height 52
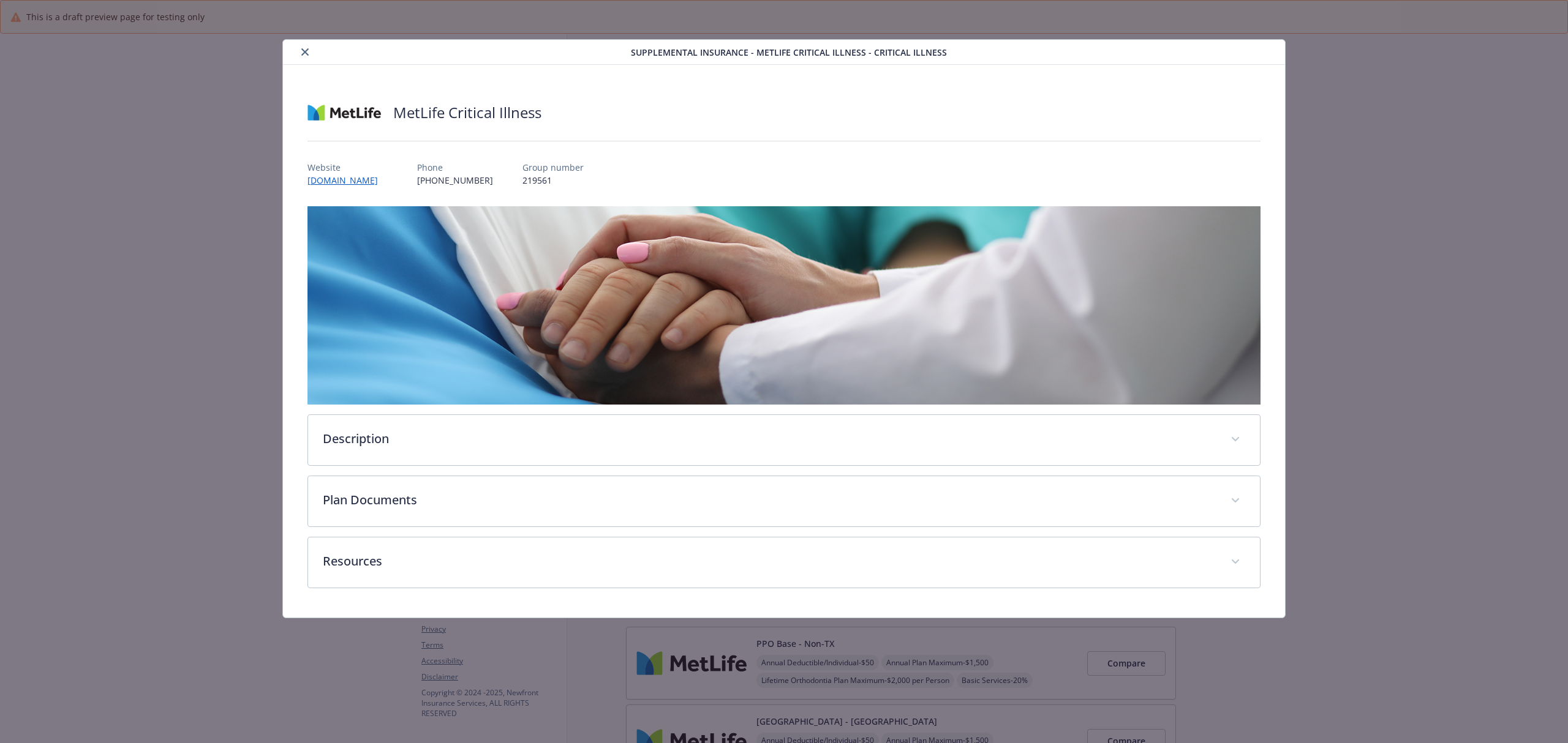
scroll to position [1388, 0]
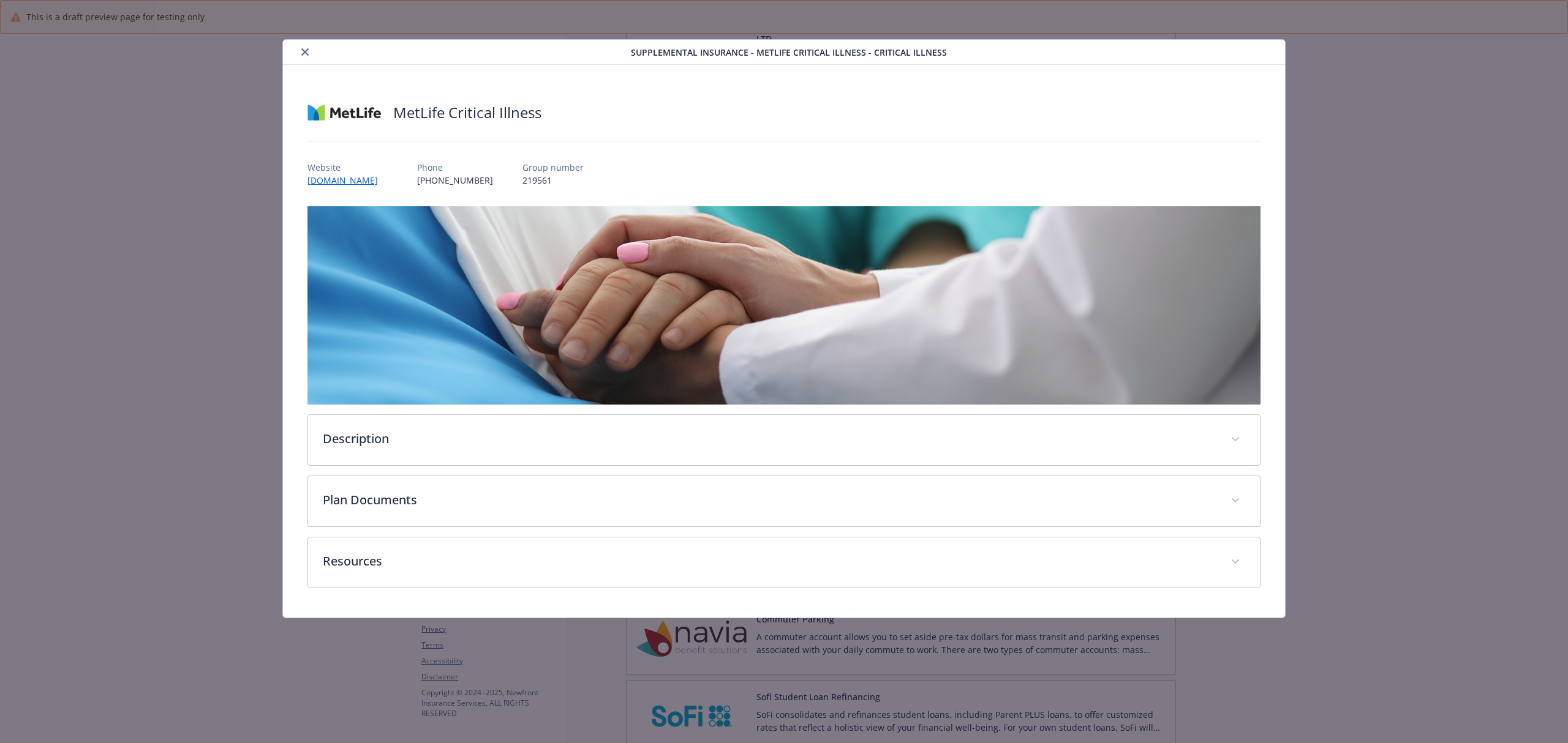
click at [306, 54] on icon "close" at bounding box center [305, 52] width 7 height 7
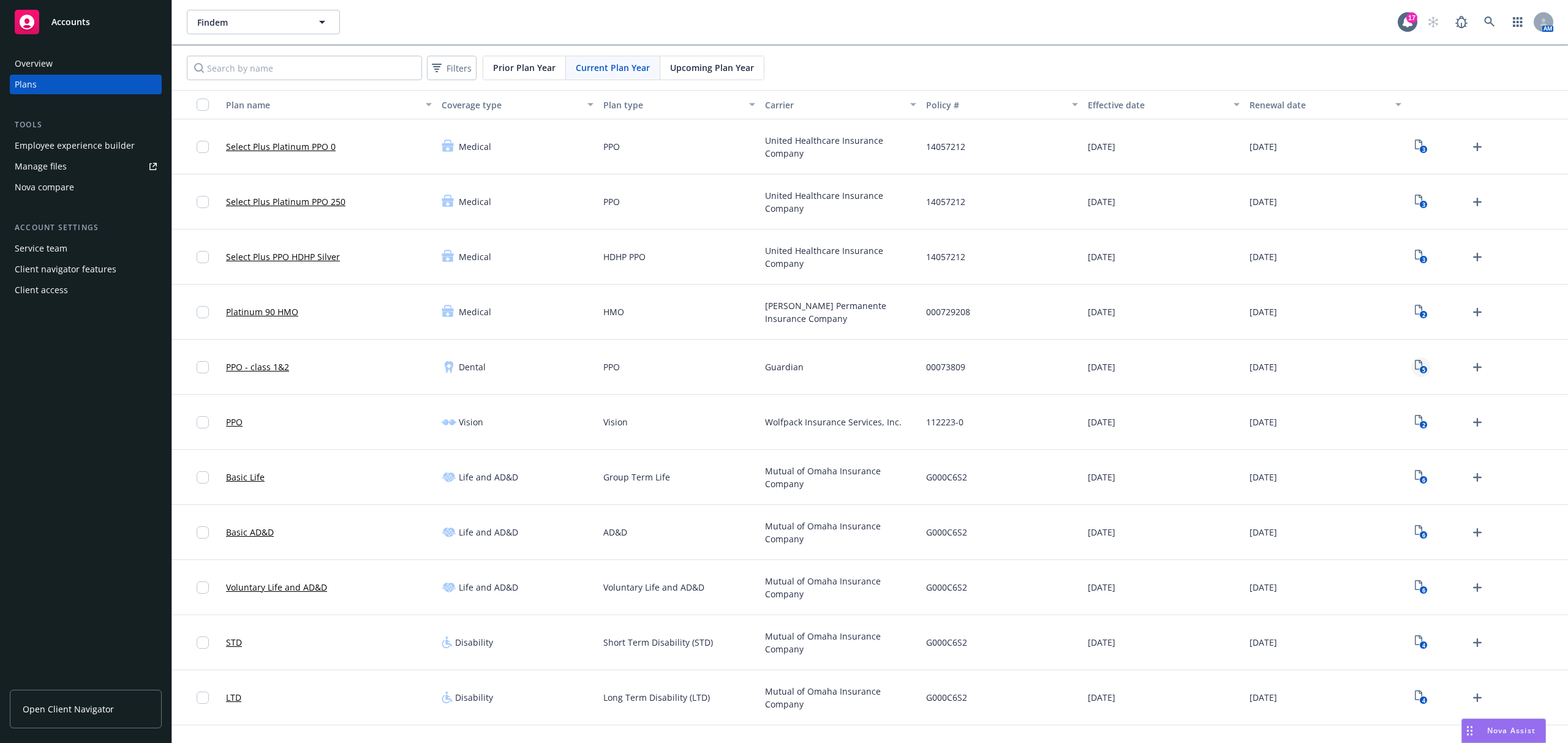
click at [782, 365] on icon "5" at bounding box center [1421, 367] width 13 height 14
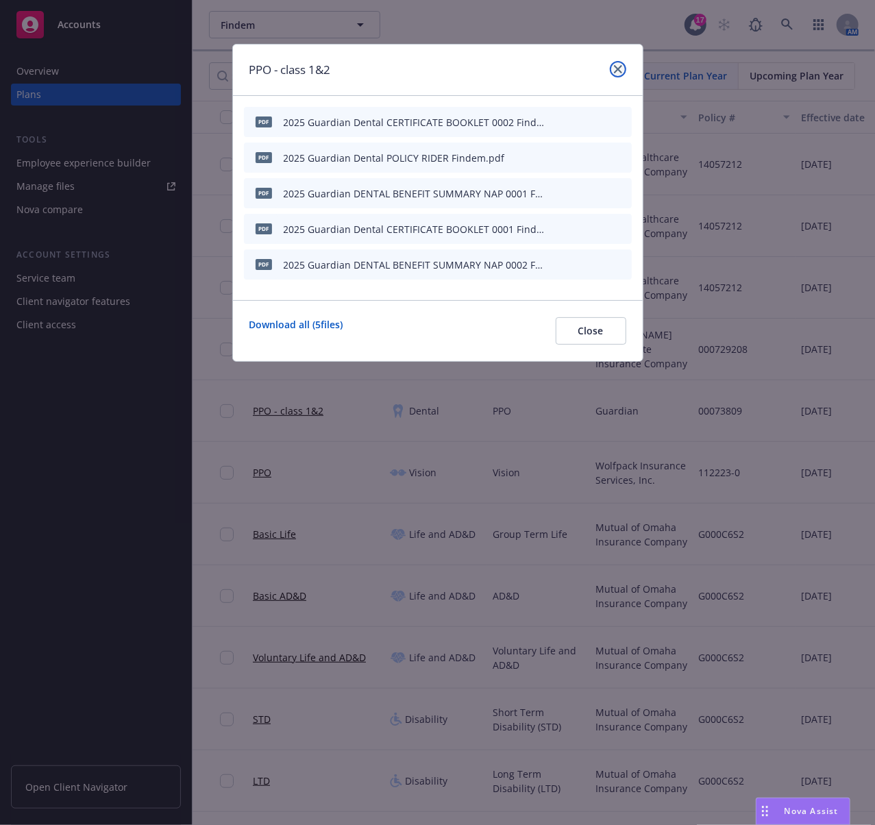
click at [616, 69] on icon "close" at bounding box center [618, 69] width 8 height 8
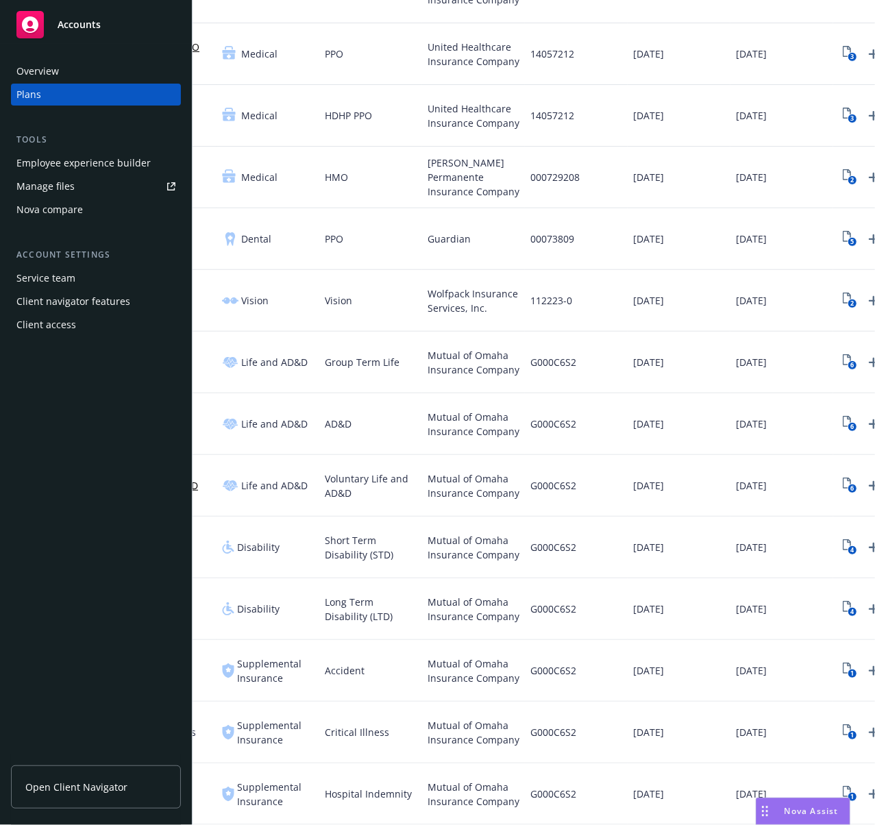
scroll to position [0, 228]
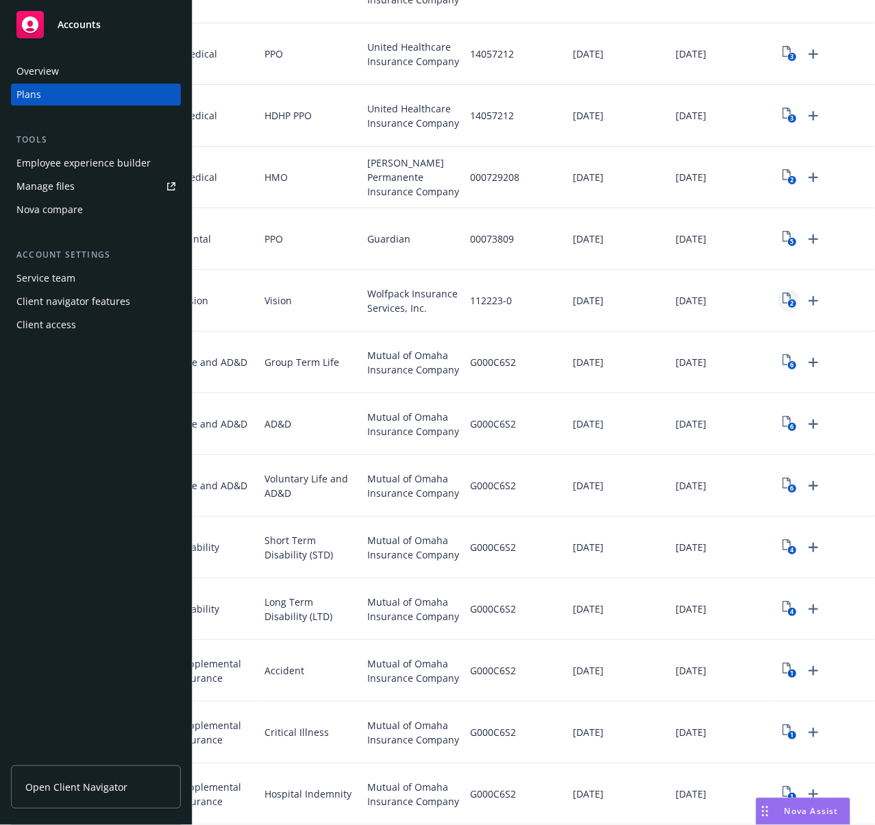
click at [786, 293] on icon "2" at bounding box center [790, 301] width 14 height 16
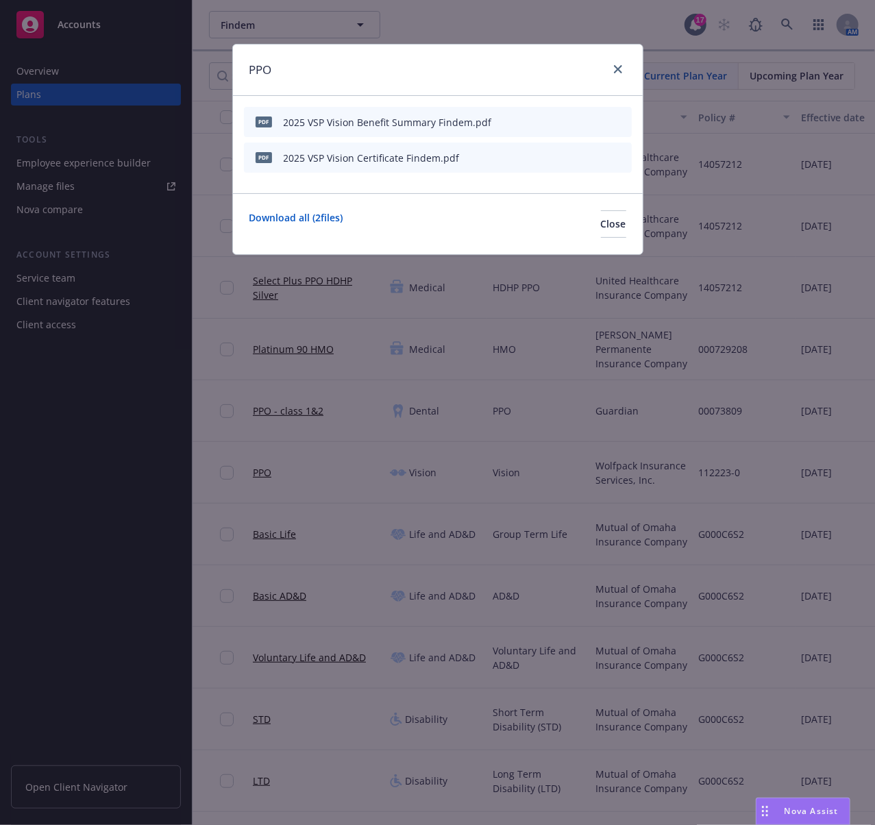
scroll to position [0, 228]
